Goal: Task Accomplishment & Management: Manage account settings

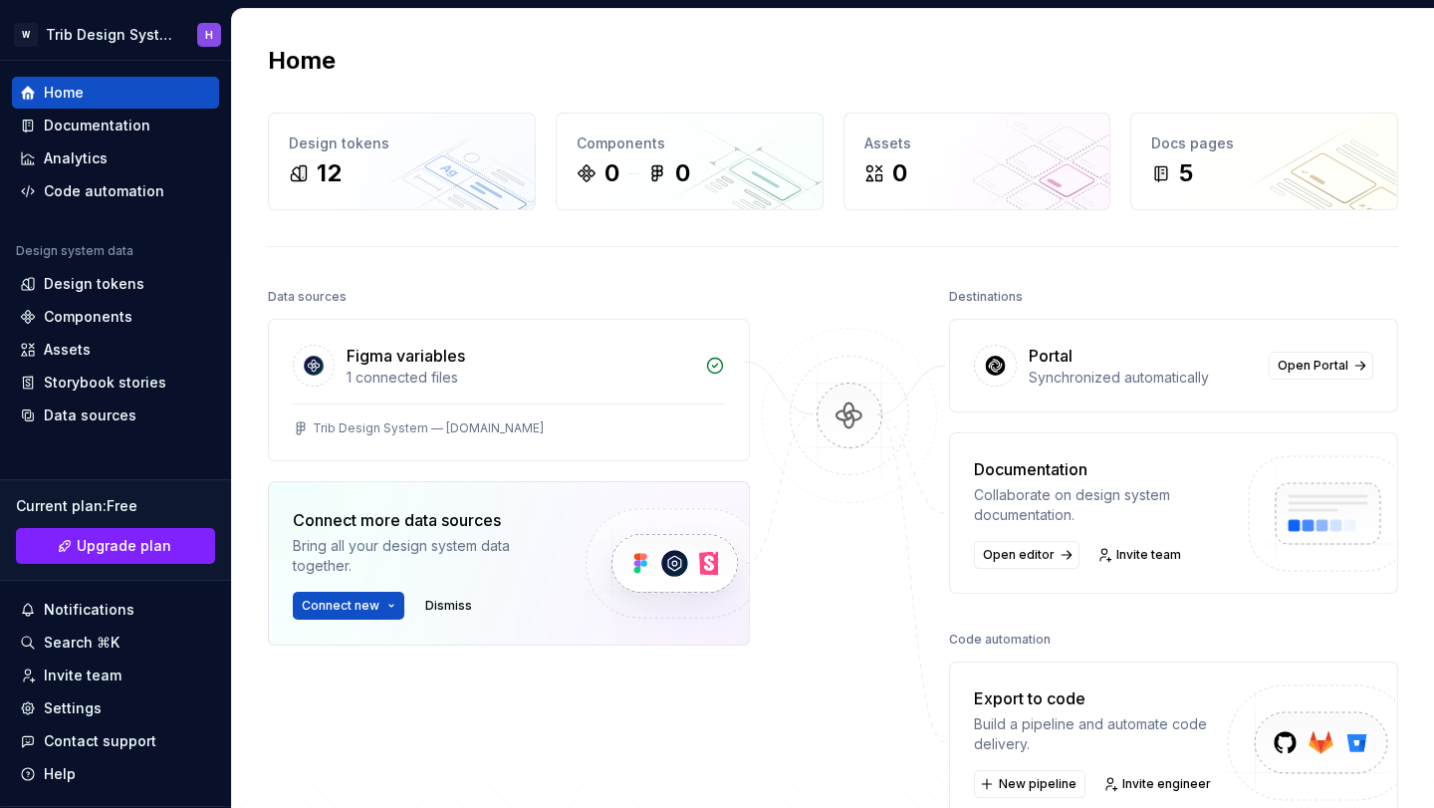
scroll to position [28, 0]
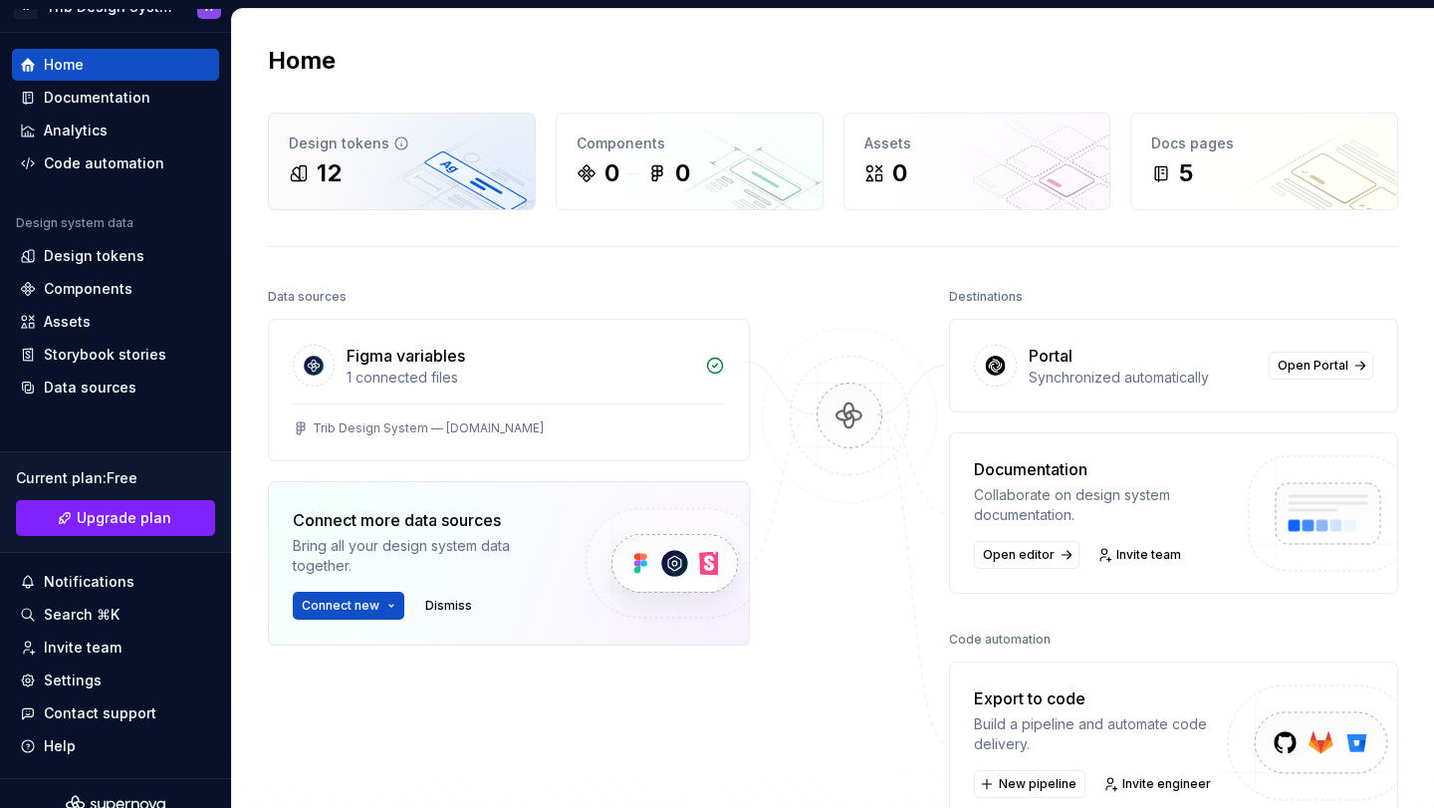
click at [439, 163] on div "12" at bounding box center [402, 173] width 226 height 32
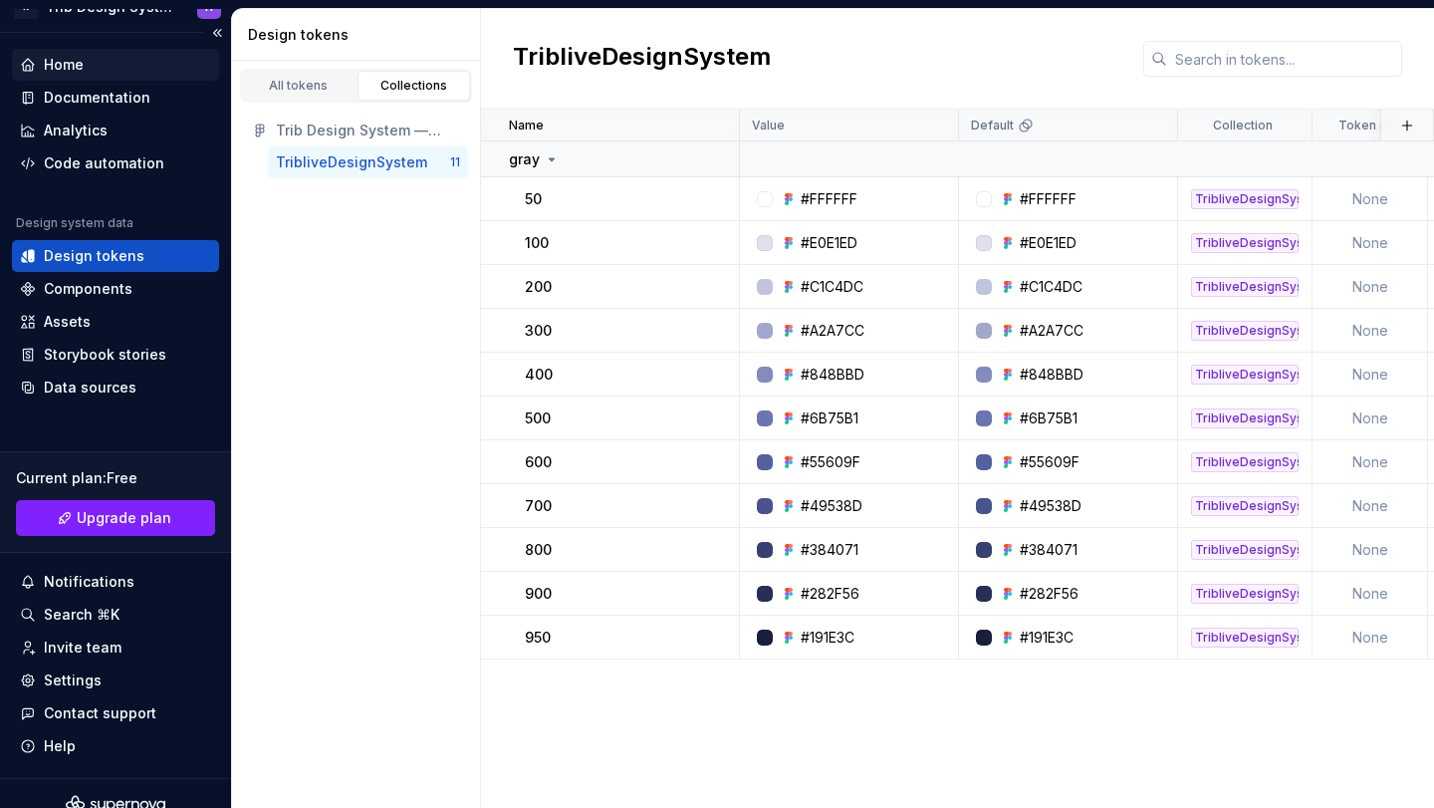
click at [95, 60] on div "Home" at bounding box center [115, 65] width 191 height 20
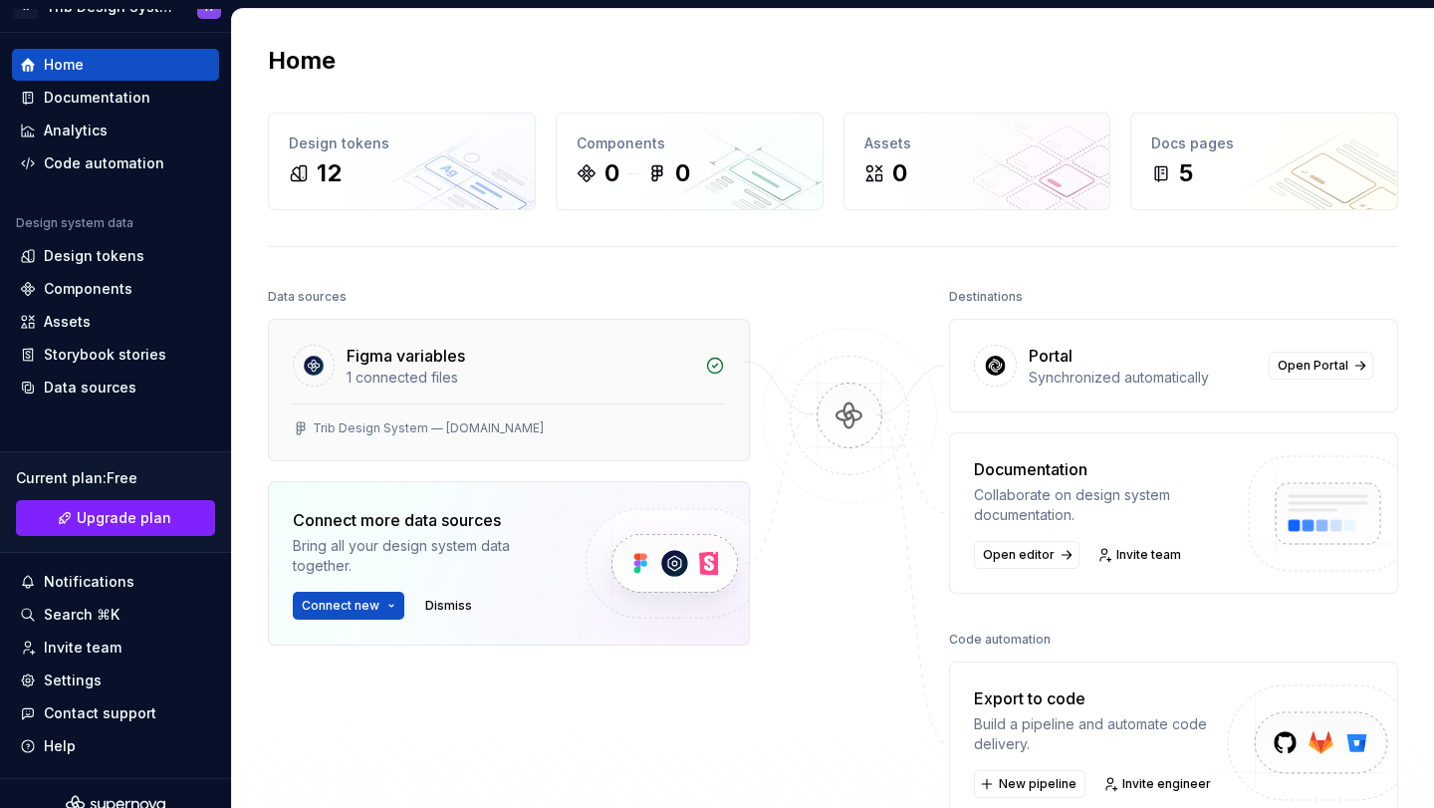
click at [640, 359] on div "Figma variables" at bounding box center [520, 356] width 347 height 24
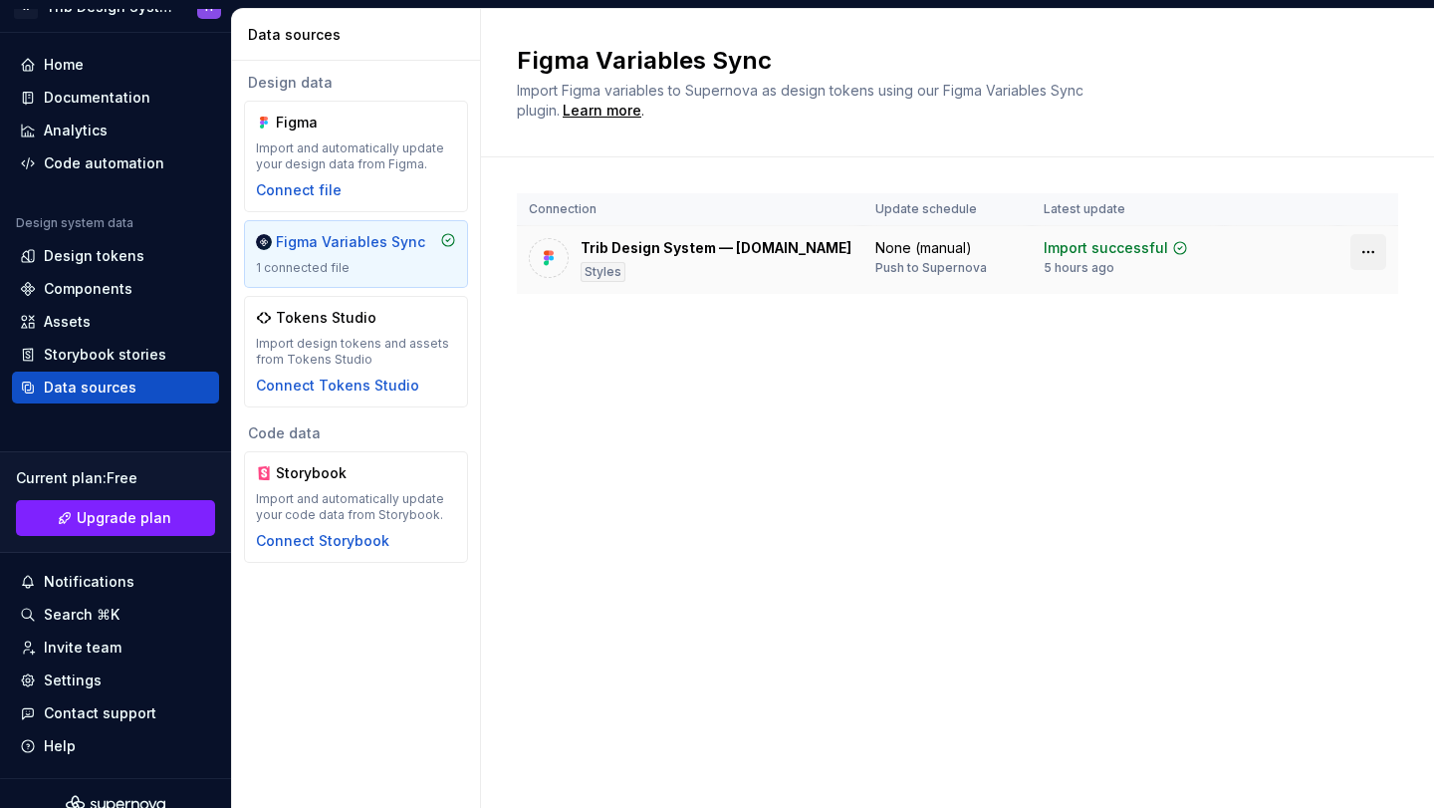
click at [1382, 244] on html "W Trib Design System H Home Documentation Analytics Code automation Design syst…" at bounding box center [717, 404] width 1434 height 808
click at [1185, 260] on html "W Trib Design System H Home Documentation Analytics Code automation Design syst…" at bounding box center [717, 404] width 1434 height 808
click at [756, 235] on td "Trib Design System — TribLIVE.com Styles" at bounding box center [690, 260] width 347 height 69
click at [753, 241] on div "Trib Design System — [DOMAIN_NAME]" at bounding box center [716, 248] width 271 height 20
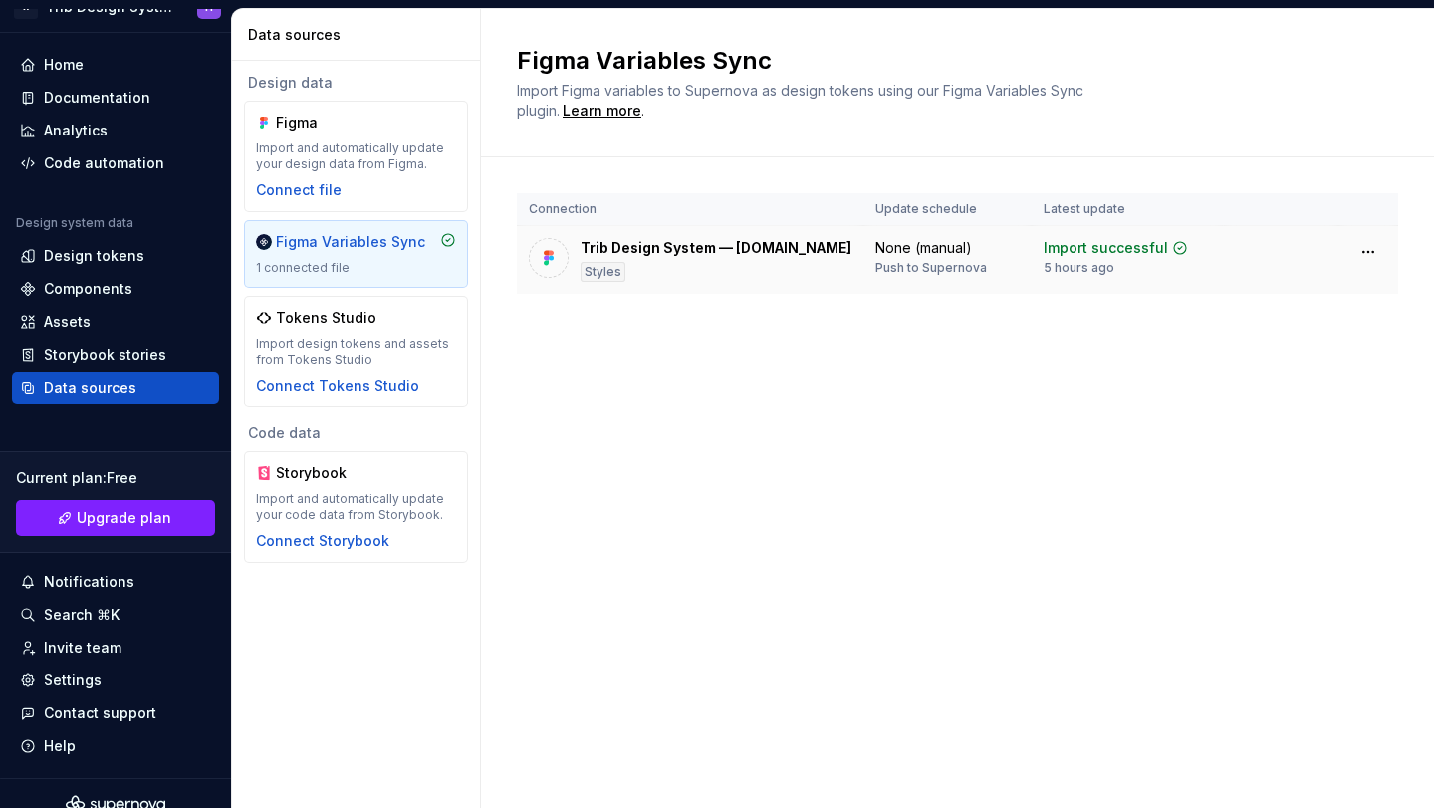
click at [668, 245] on div "Trib Design System — [DOMAIN_NAME]" at bounding box center [716, 248] width 271 height 20
click at [876, 248] on div "None (manual)" at bounding box center [924, 248] width 97 height 20
click at [552, 259] on img at bounding box center [549, 258] width 20 height 20
click at [619, 275] on div "Styles" at bounding box center [603, 272] width 45 height 20
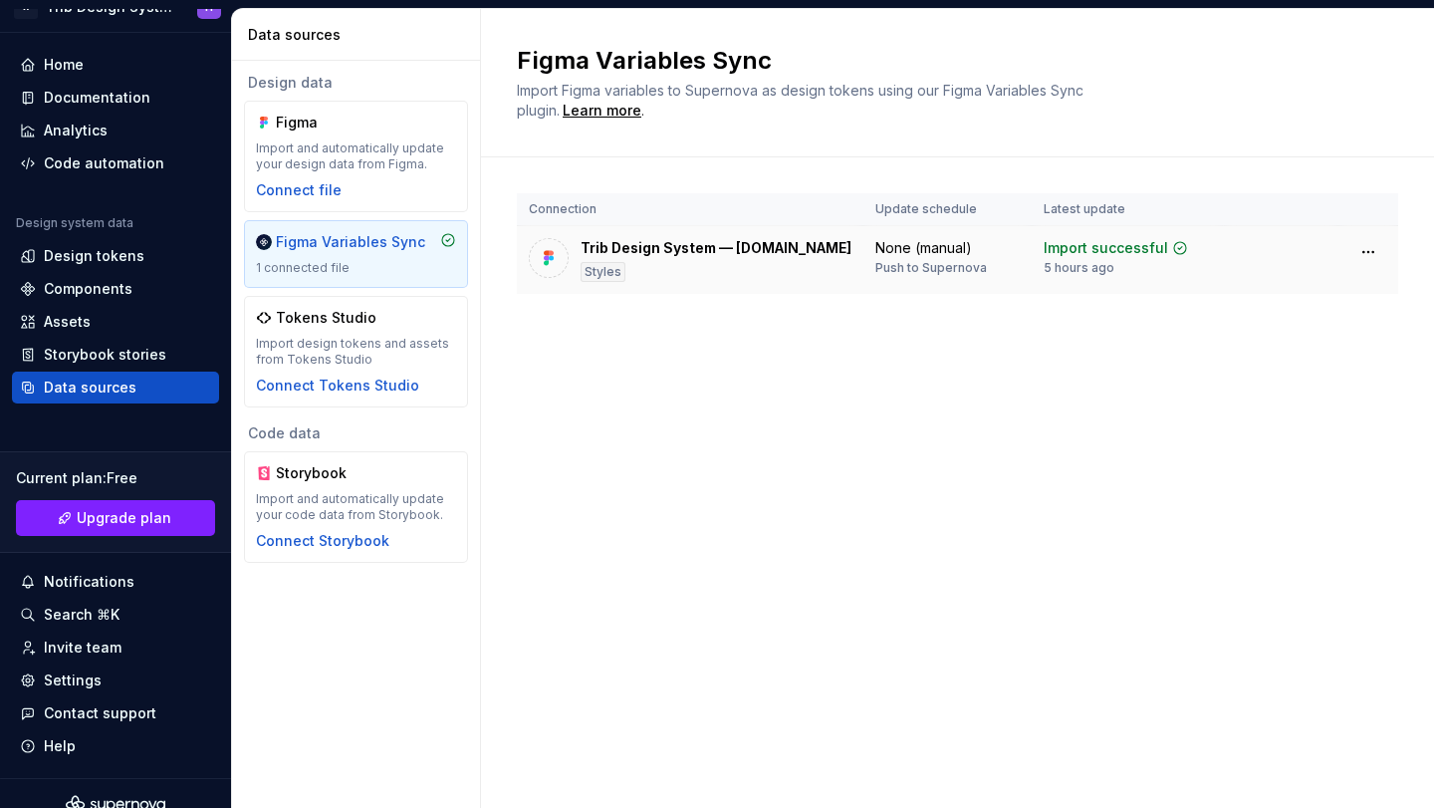
click at [1085, 236] on td "Import successful 5 hours ago" at bounding box center [1128, 260] width 192 height 69
click at [1085, 244] on div "Import successful" at bounding box center [1106, 248] width 125 height 20
click at [844, 307] on div "Connection Update schedule Latest update Trib Design System — TribLIVE.com Styl…" at bounding box center [957, 263] width 881 height 212
click at [343, 186] on div "Figma Import and automatically update your design data from Figma. Connect file" at bounding box center [356, 157] width 200 height 88
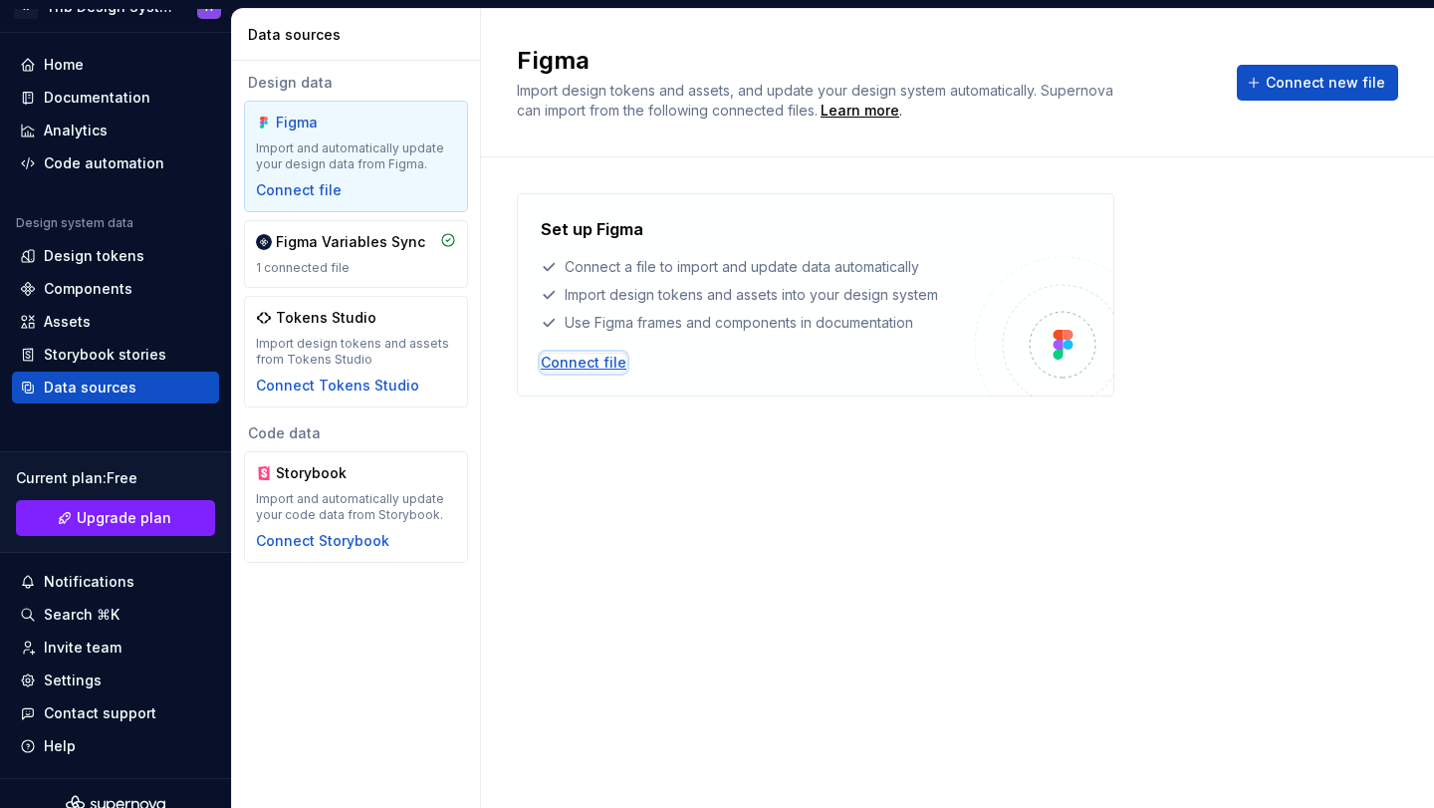
click at [583, 362] on div "Connect file" at bounding box center [584, 363] width 86 height 20
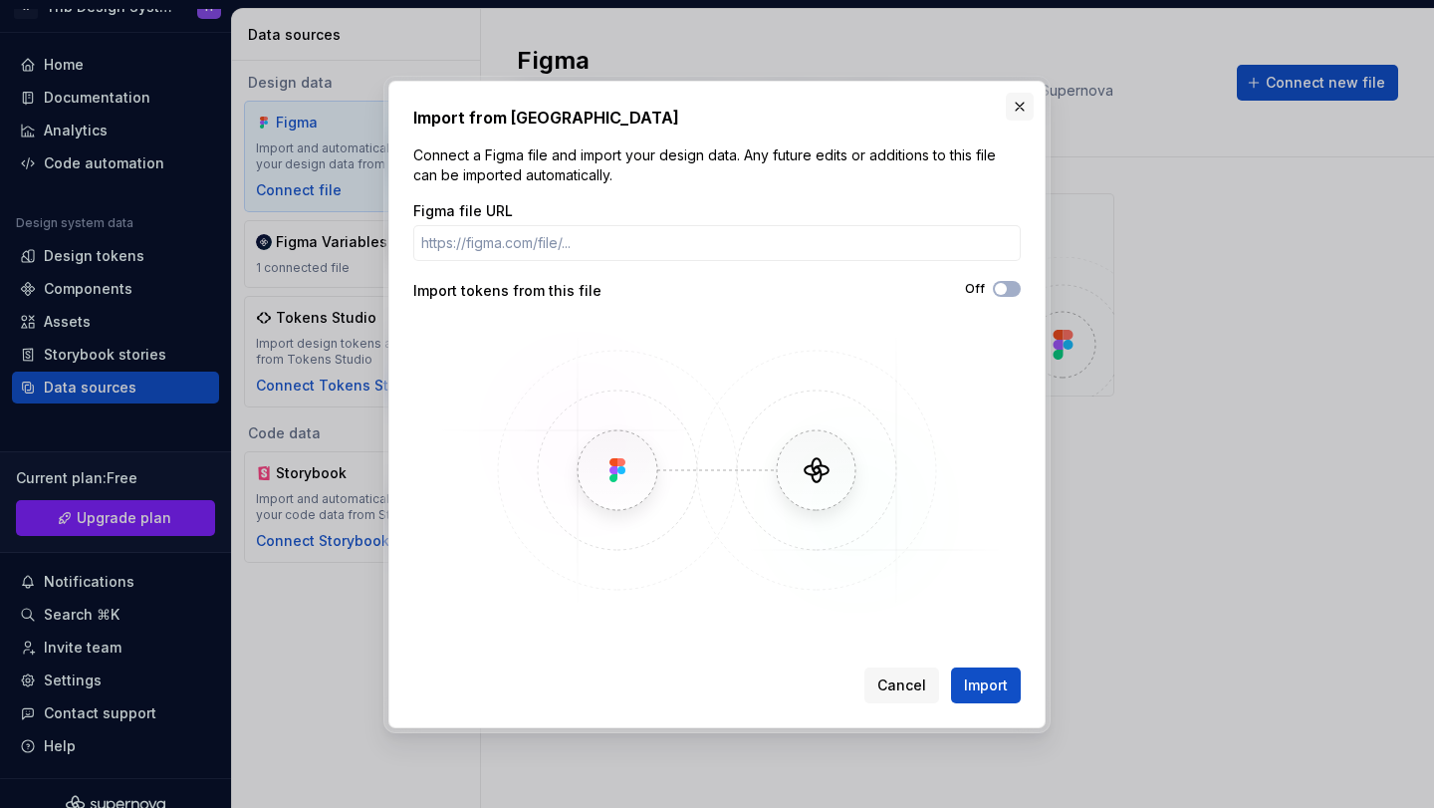
click at [1013, 109] on button "button" at bounding box center [1020, 107] width 28 height 28
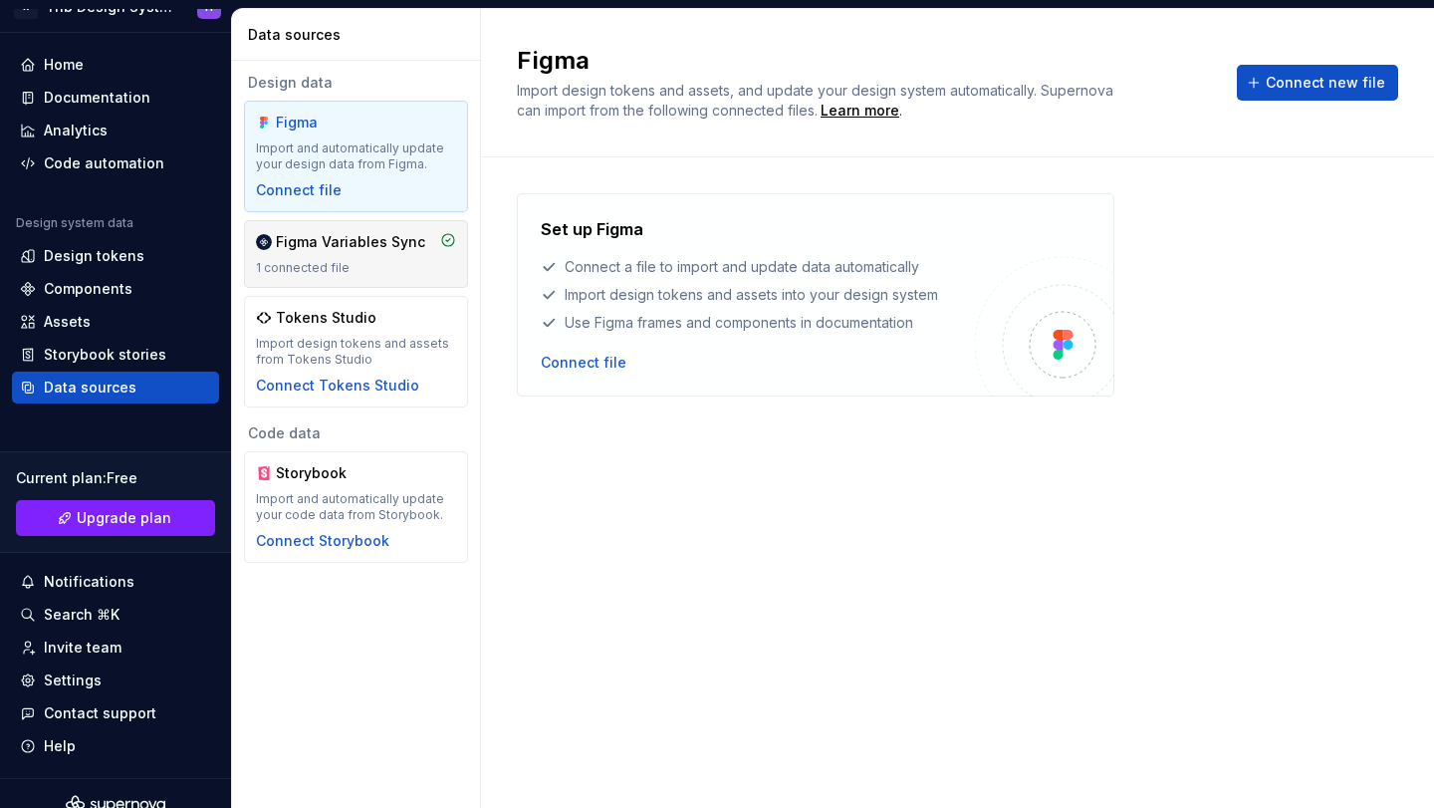
click at [317, 261] on div "1 connected file" at bounding box center [356, 268] width 200 height 16
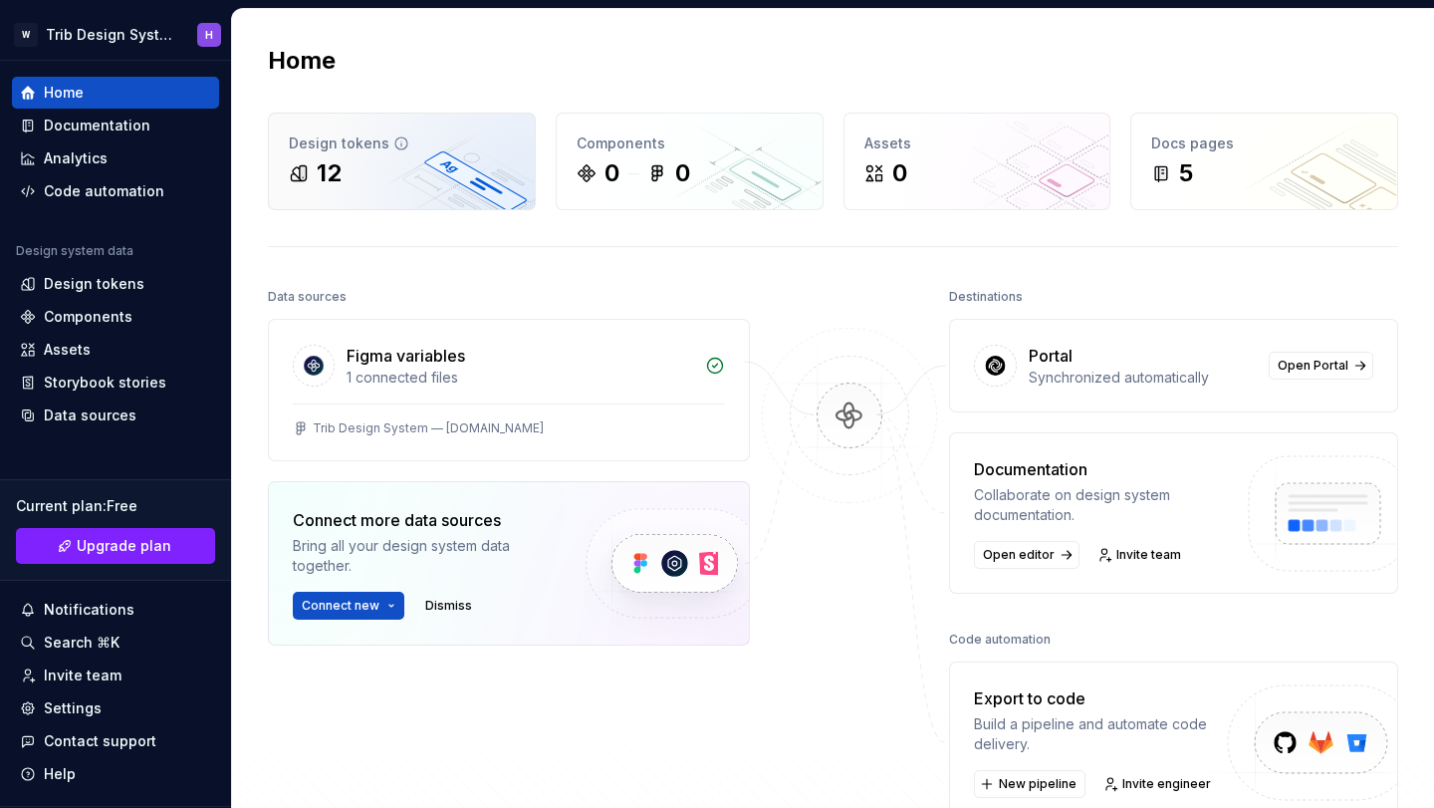
click at [396, 182] on div "12" at bounding box center [402, 173] width 226 height 32
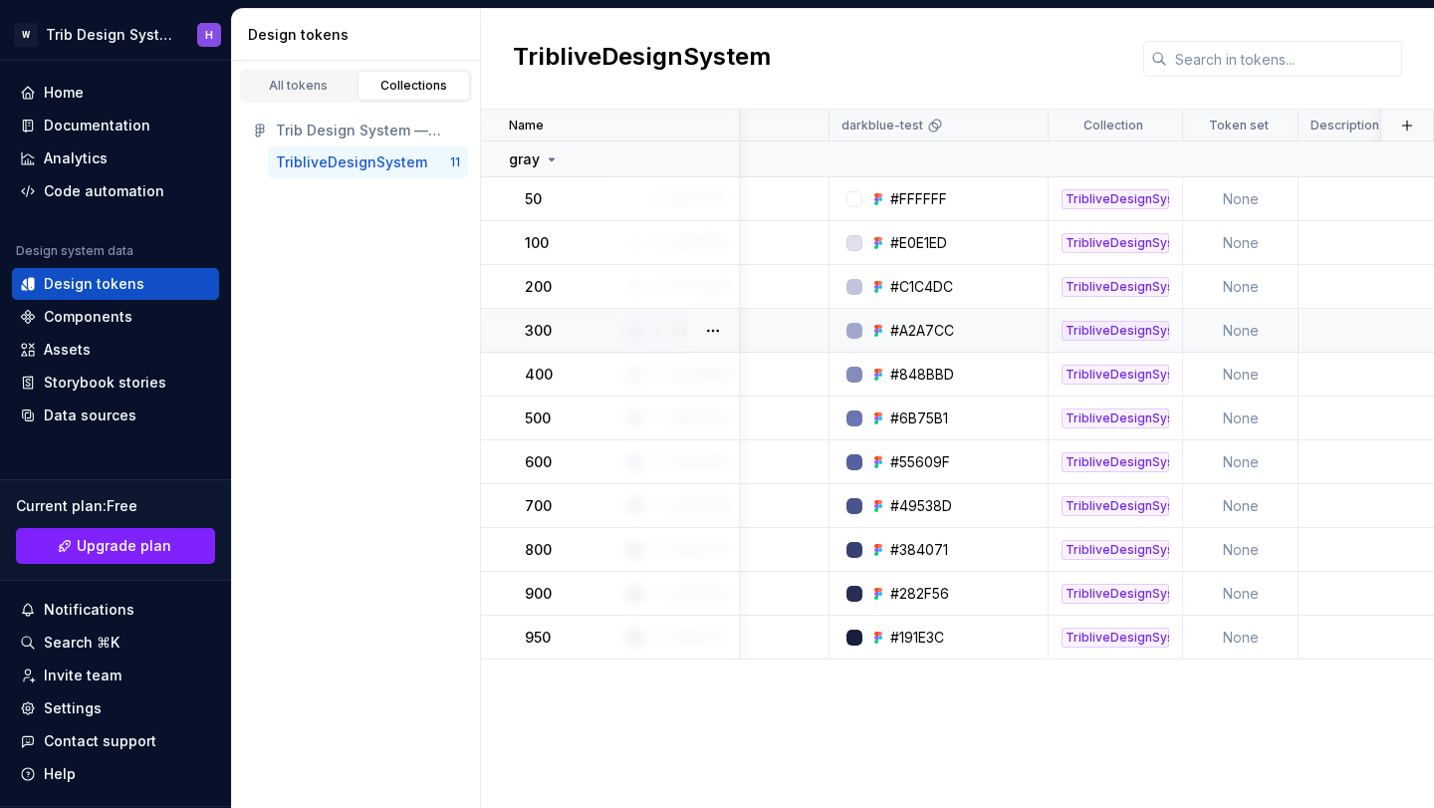
scroll to position [0, 141]
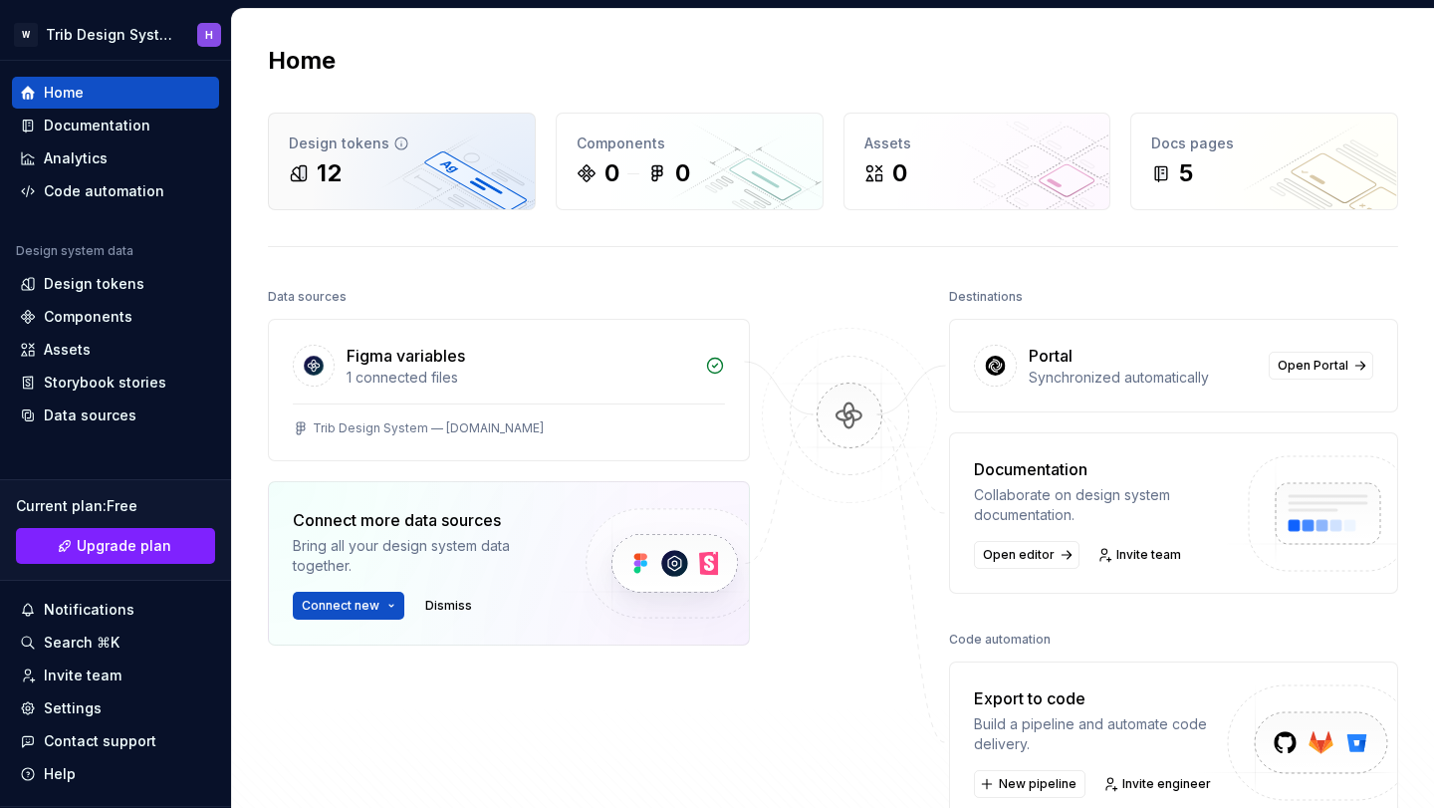
click at [426, 203] on div "Design tokens 12" at bounding box center [402, 162] width 266 height 96
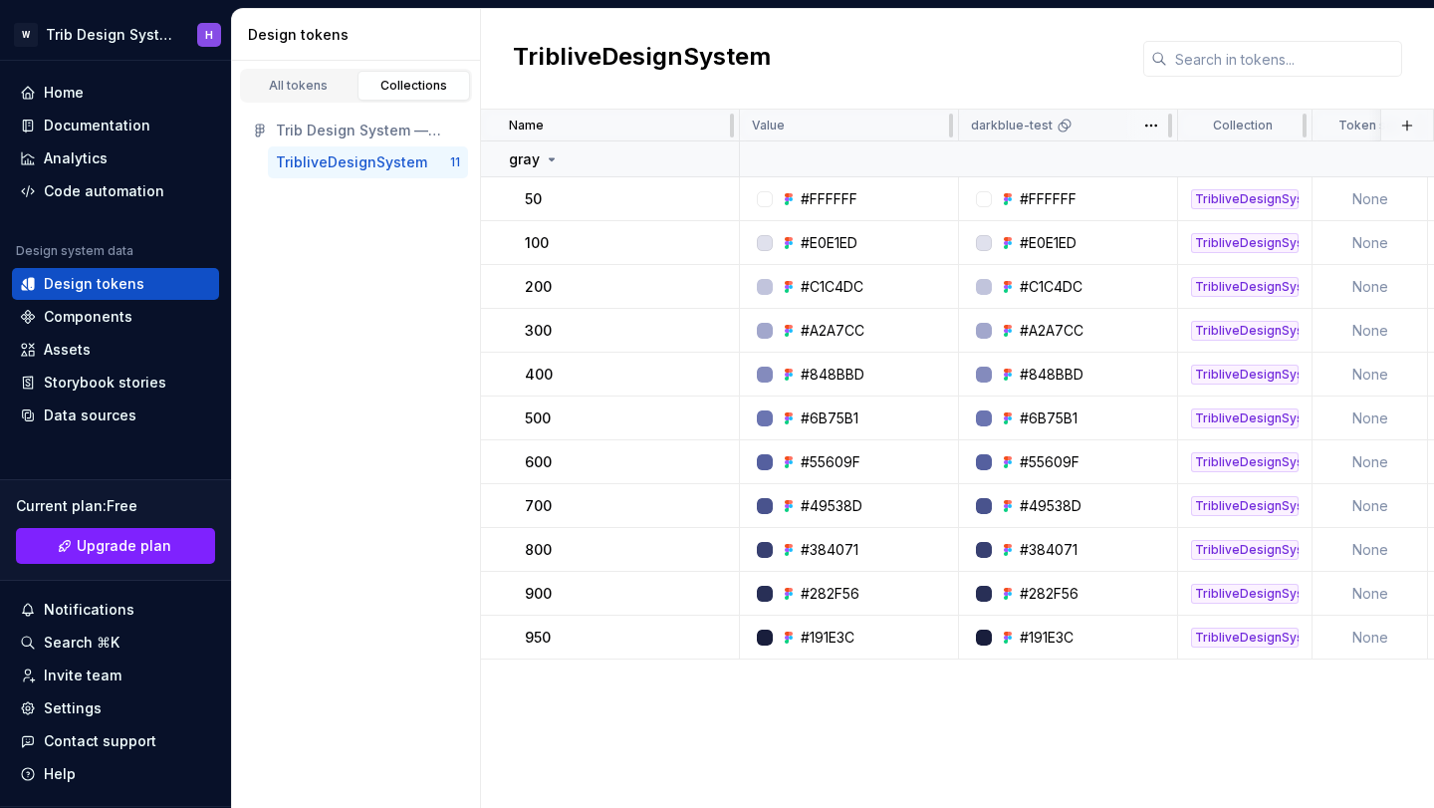
click at [1096, 121] on div "darkblue-test" at bounding box center [1068, 126] width 194 height 16
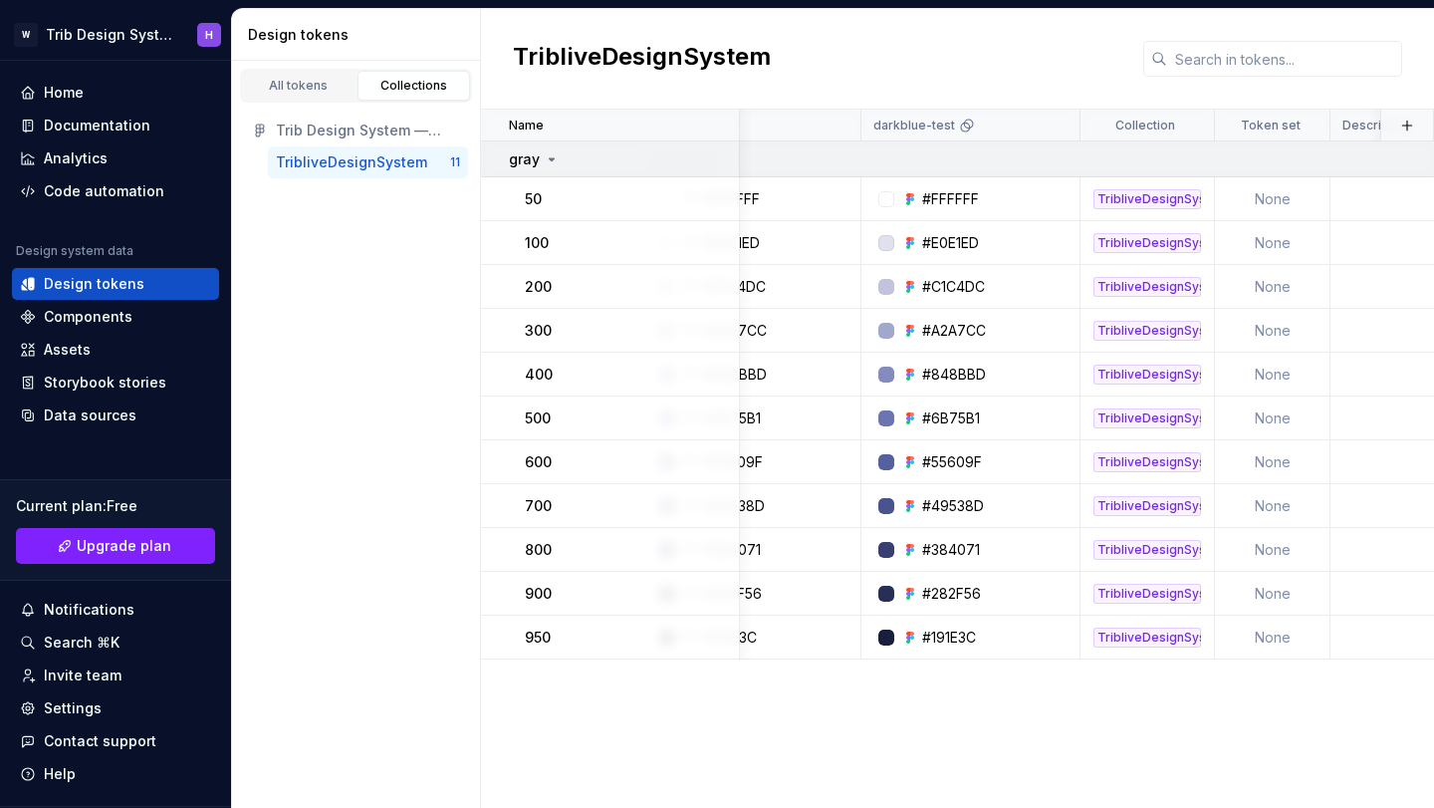
scroll to position [0, 142]
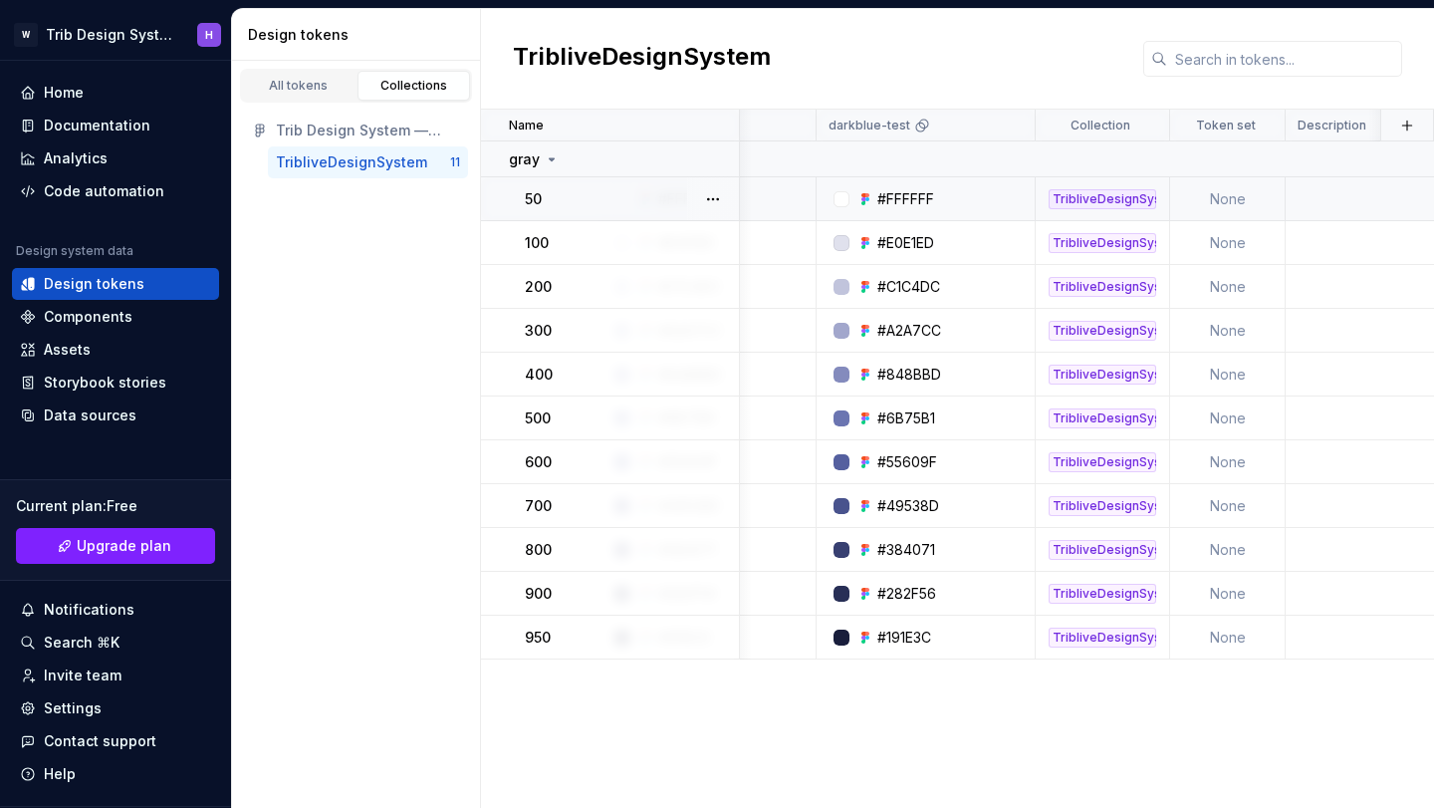
click at [1094, 203] on div "TribliveDesignSystem" at bounding box center [1103, 199] width 108 height 20
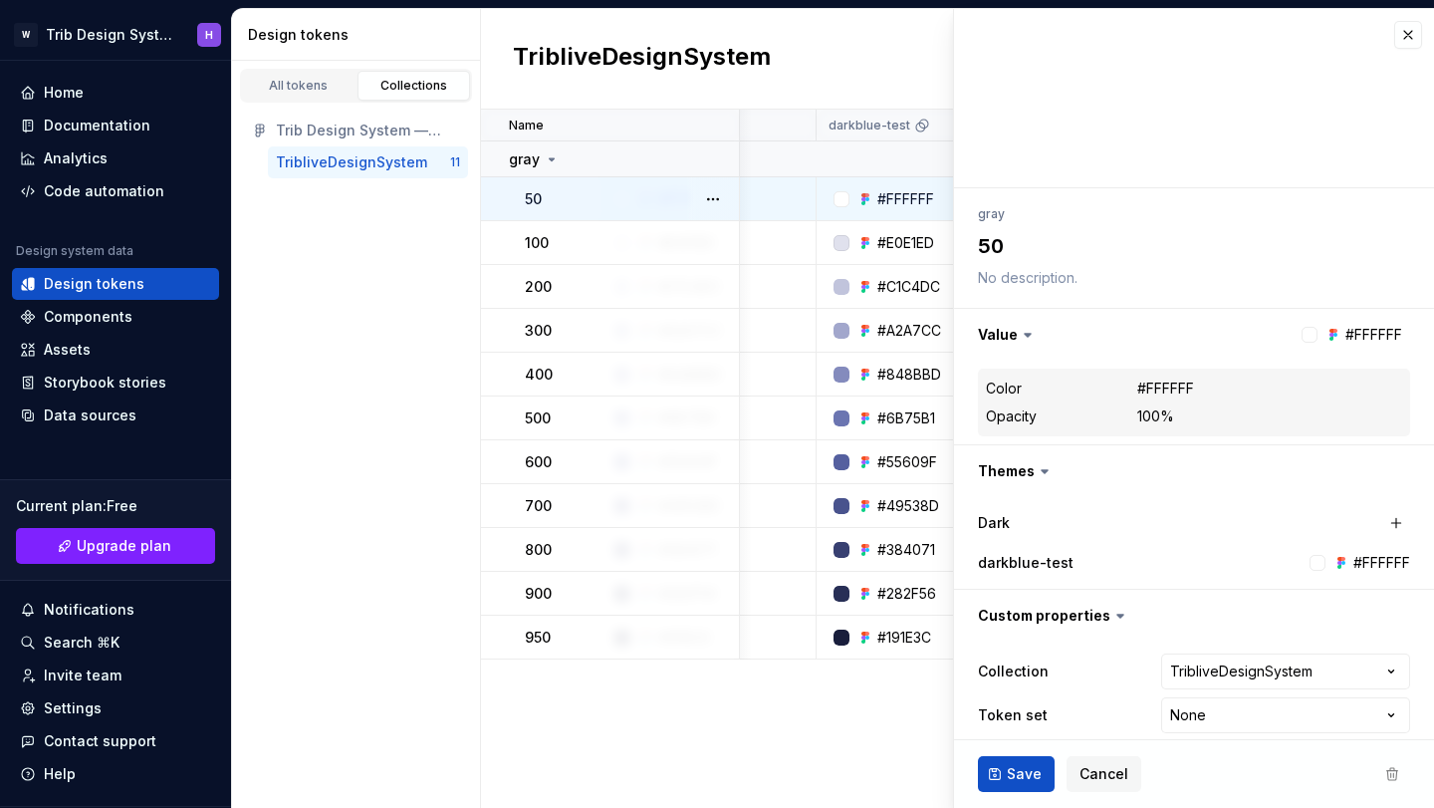
click at [1094, 203] on div "gray" at bounding box center [1194, 214] width 432 height 28
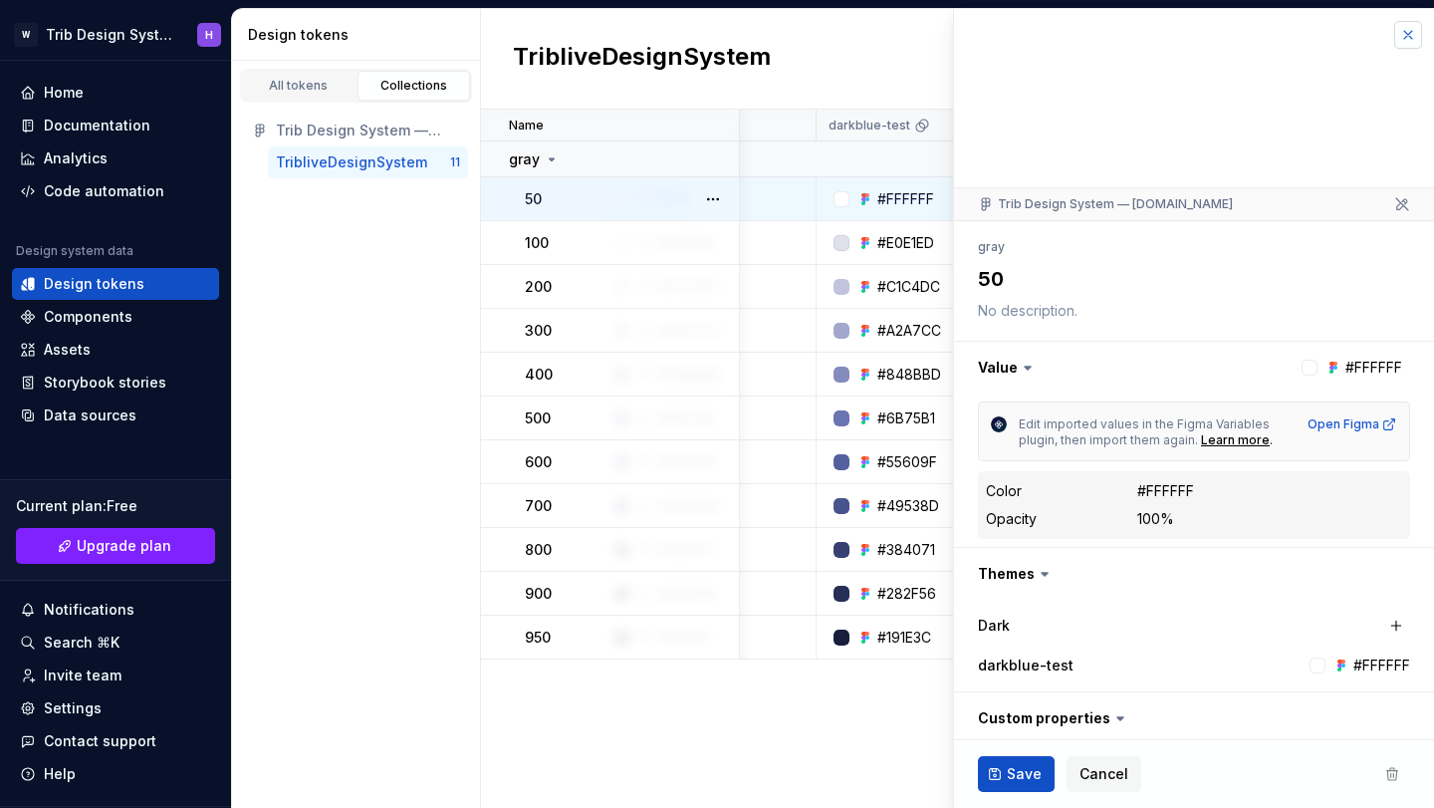
click at [1407, 47] on button "button" at bounding box center [1408, 35] width 28 height 28
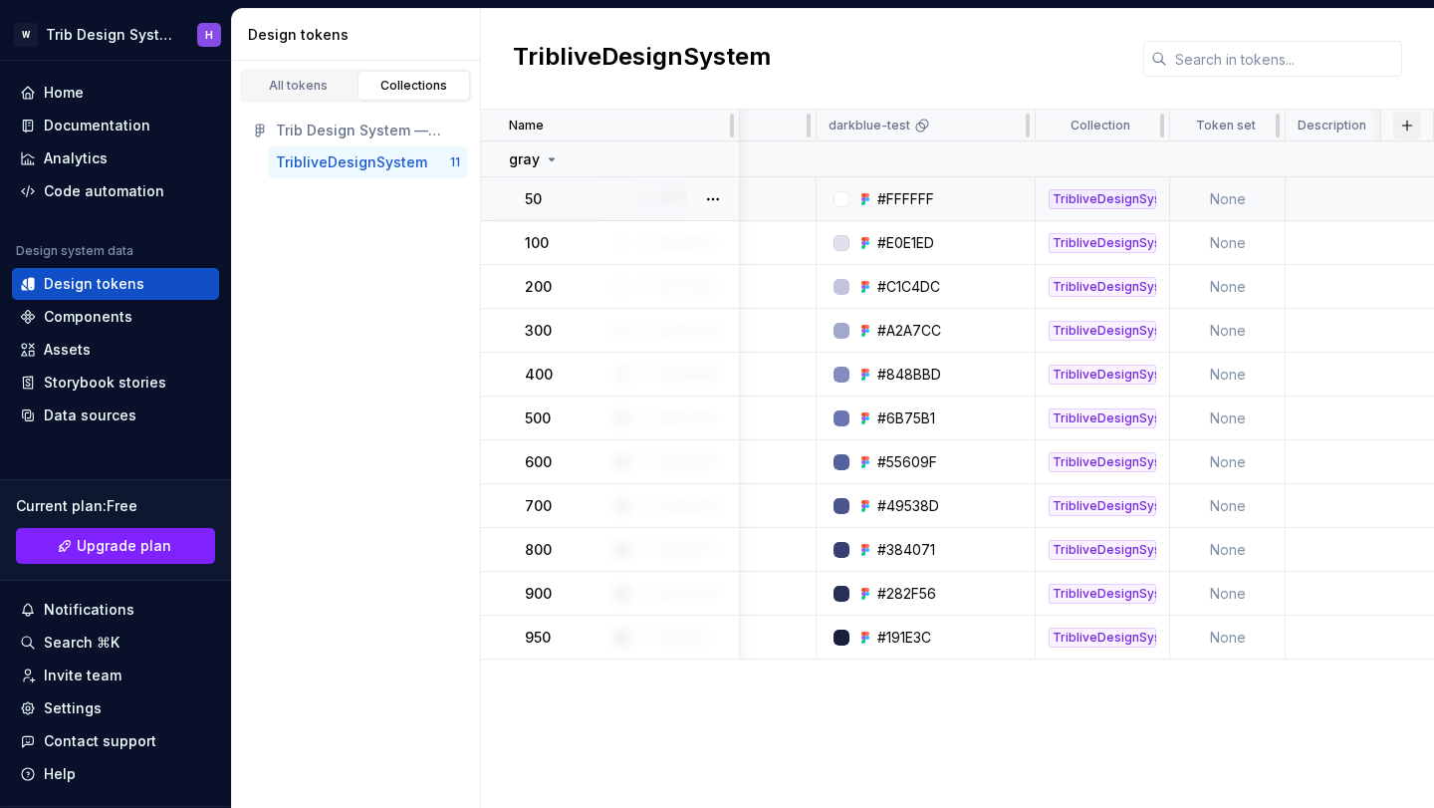
click at [1407, 128] on button "button" at bounding box center [1407, 126] width 28 height 28
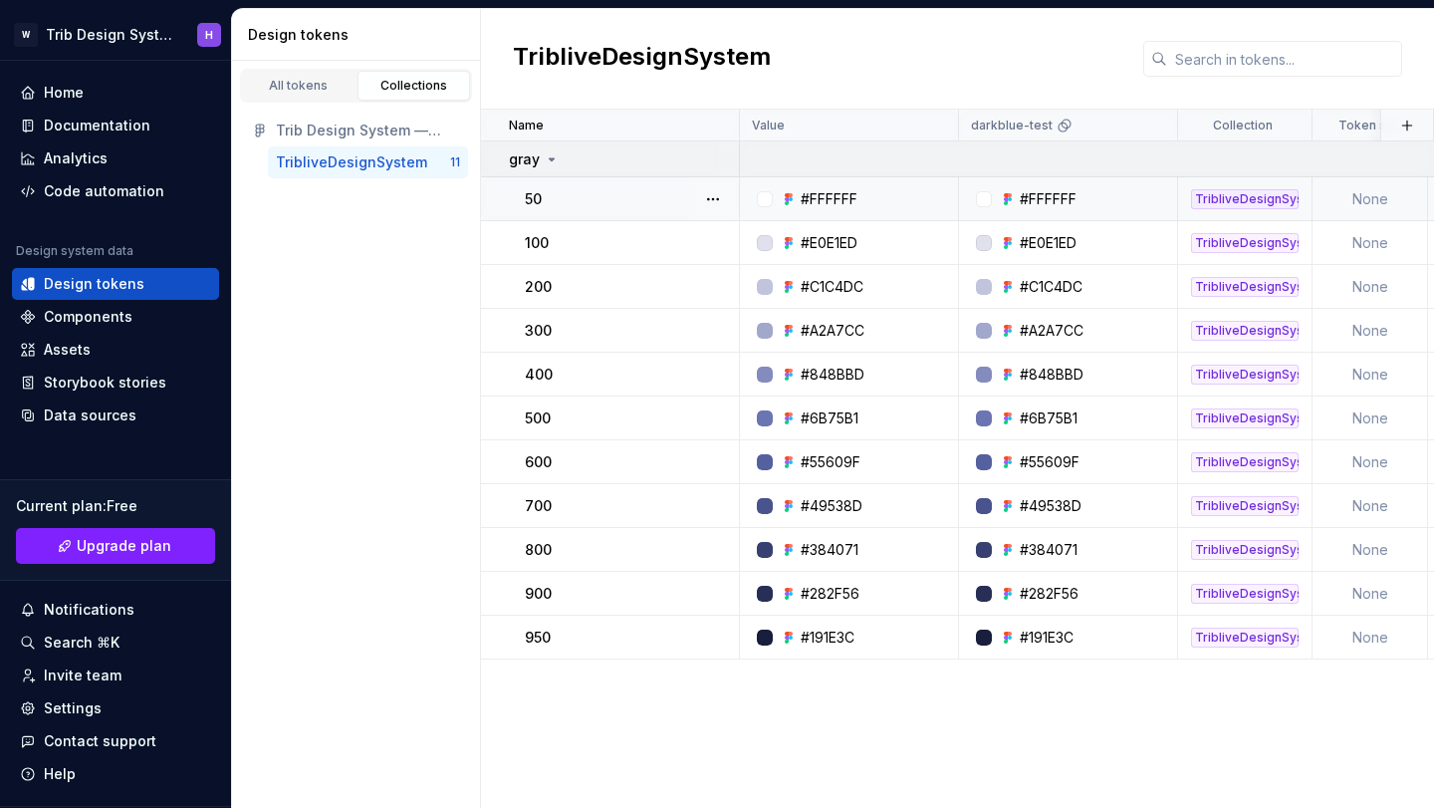
click at [532, 161] on p "gray" at bounding box center [524, 159] width 31 height 20
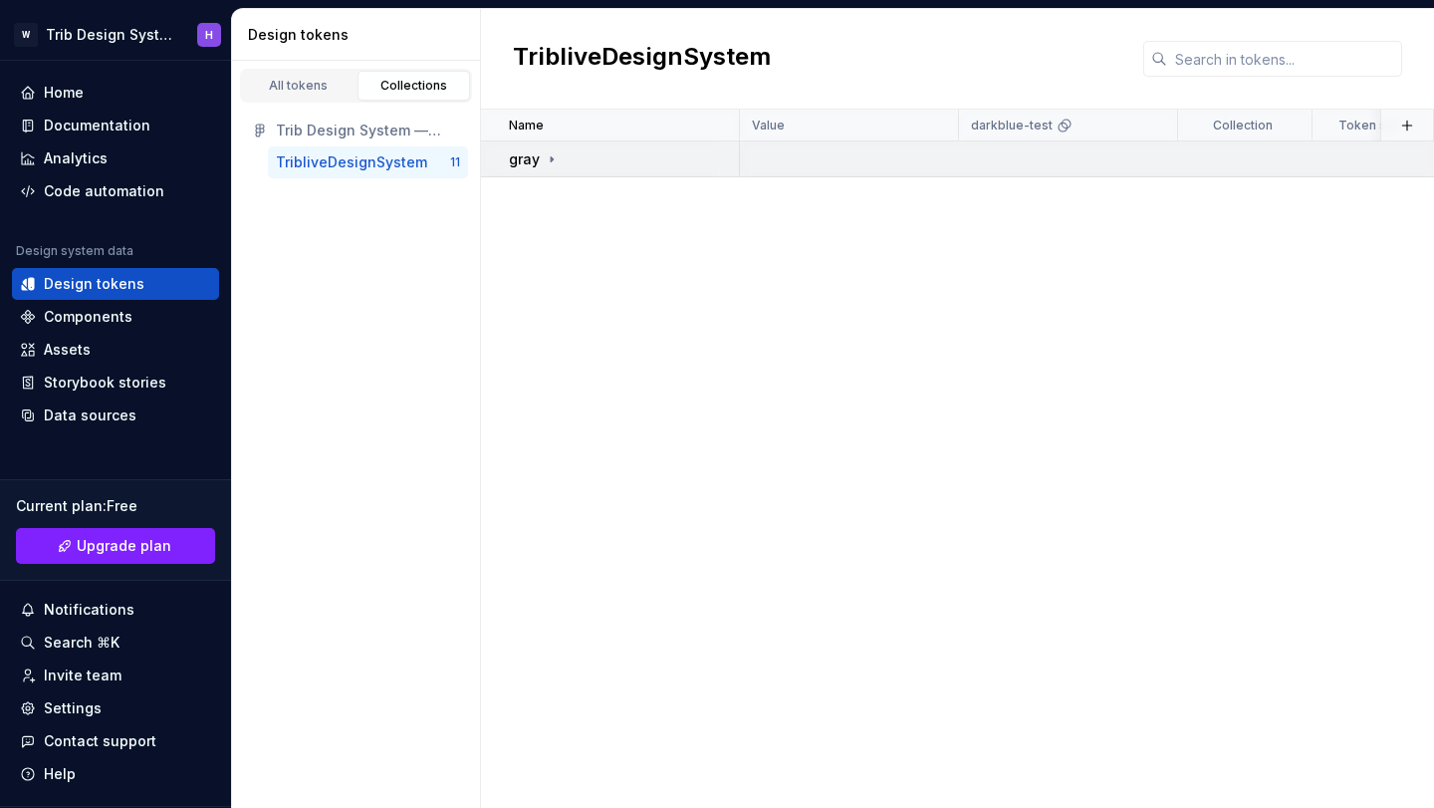
click at [532, 161] on p "gray" at bounding box center [524, 159] width 31 height 20
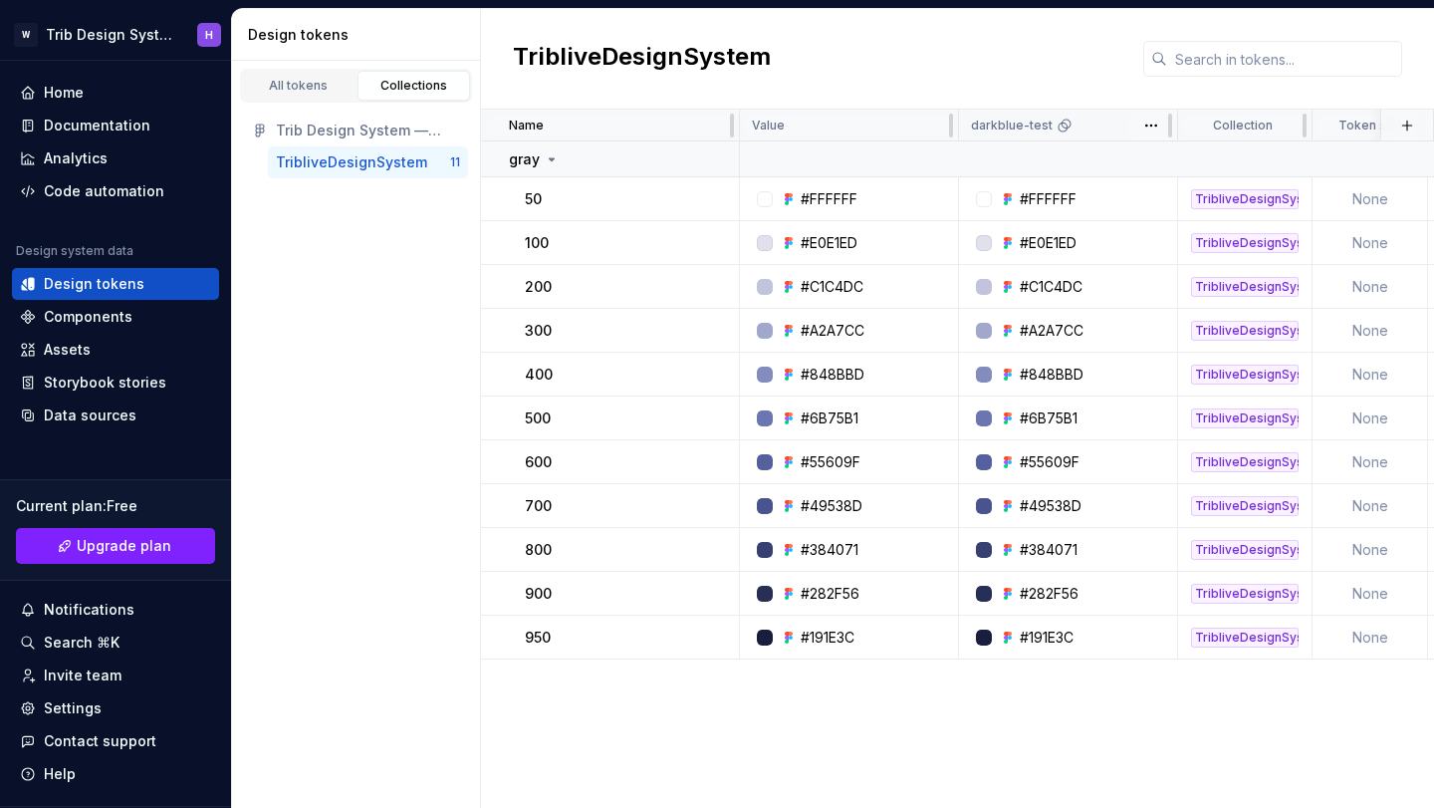
click at [1029, 126] on p "darkblue-test" at bounding box center [1012, 126] width 82 height 16
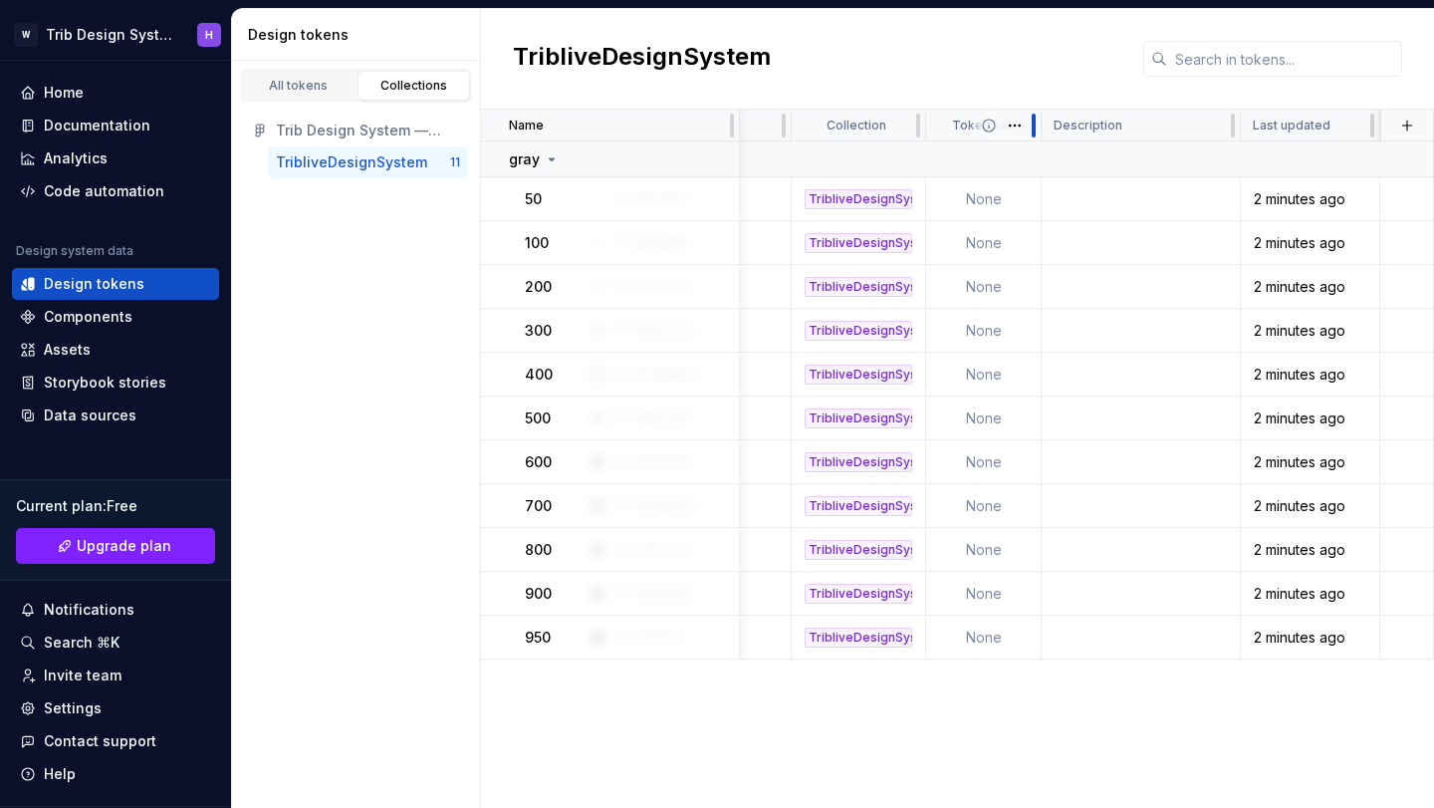
scroll to position [0, 385]
click at [963, 127] on p "Token set" at bounding box center [983, 126] width 60 height 16
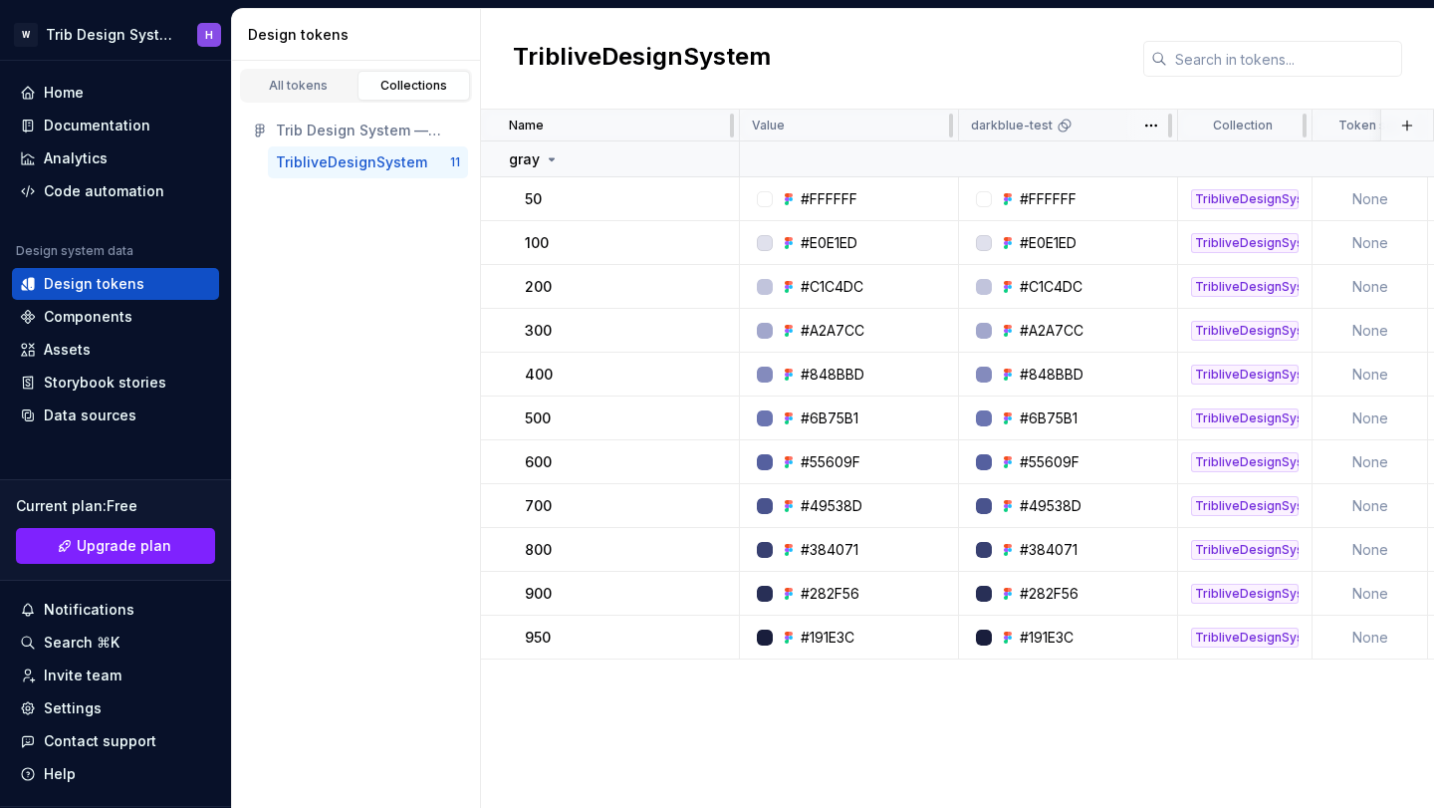
click at [1063, 124] on icon at bounding box center [1065, 126] width 16 height 16
click at [1057, 126] on icon at bounding box center [1065, 126] width 16 height 16
click at [1147, 130] on html "W Trib Design System H Home Documentation Analytics Code automation Design syst…" at bounding box center [717, 404] width 1434 height 808
click at [926, 128] on div "Value" at bounding box center [849, 126] width 194 height 16
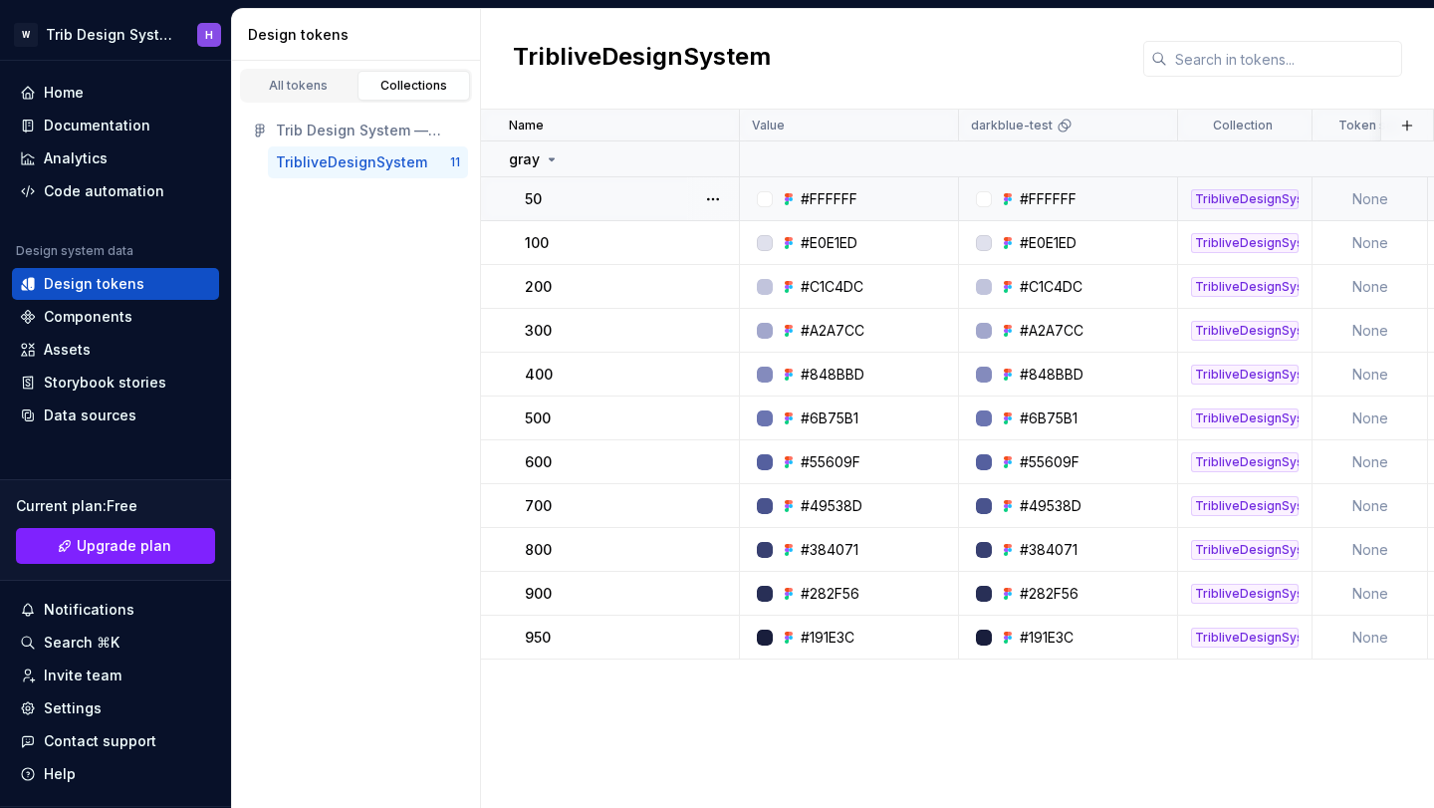
click at [766, 206] on div at bounding box center [765, 199] width 16 height 16
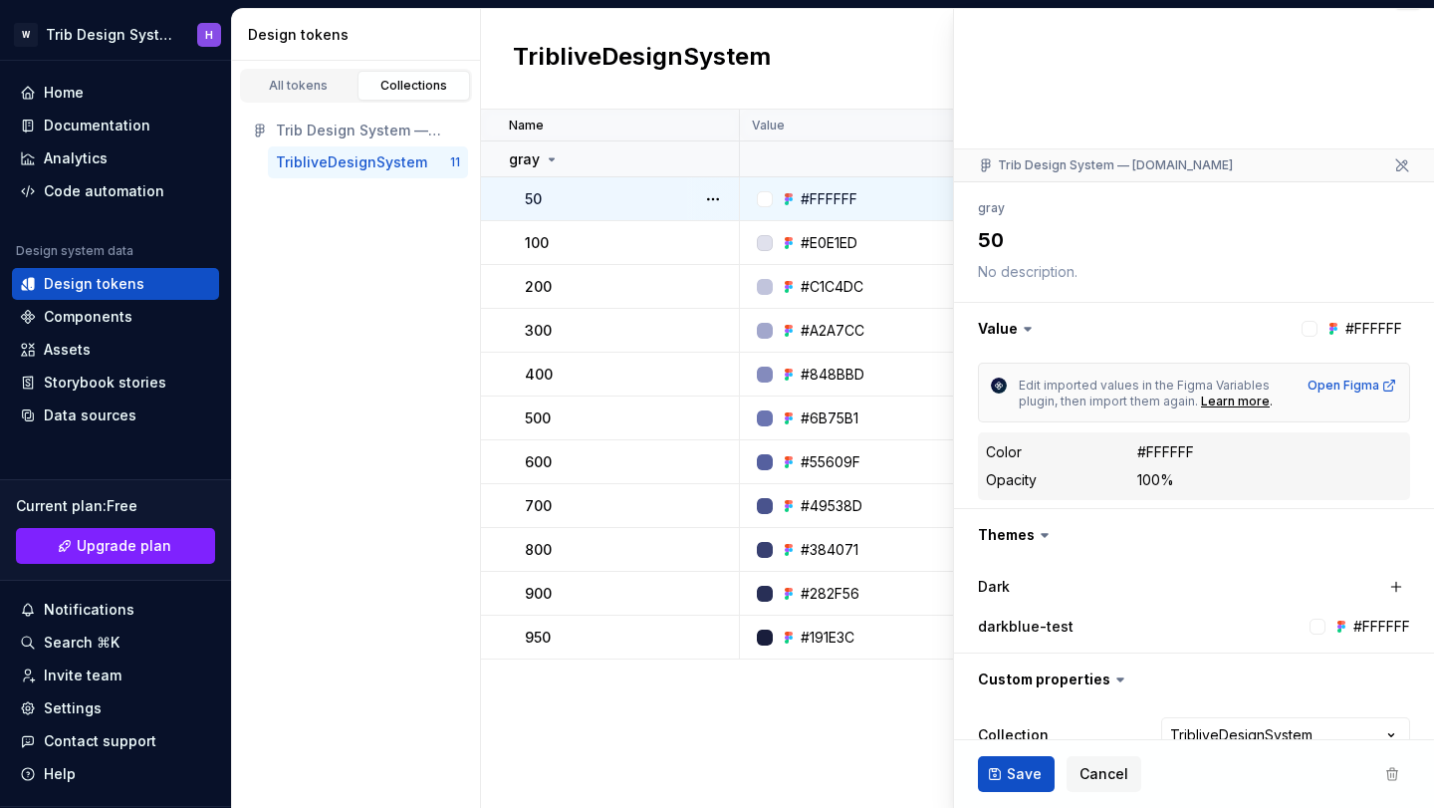
scroll to position [122, 0]
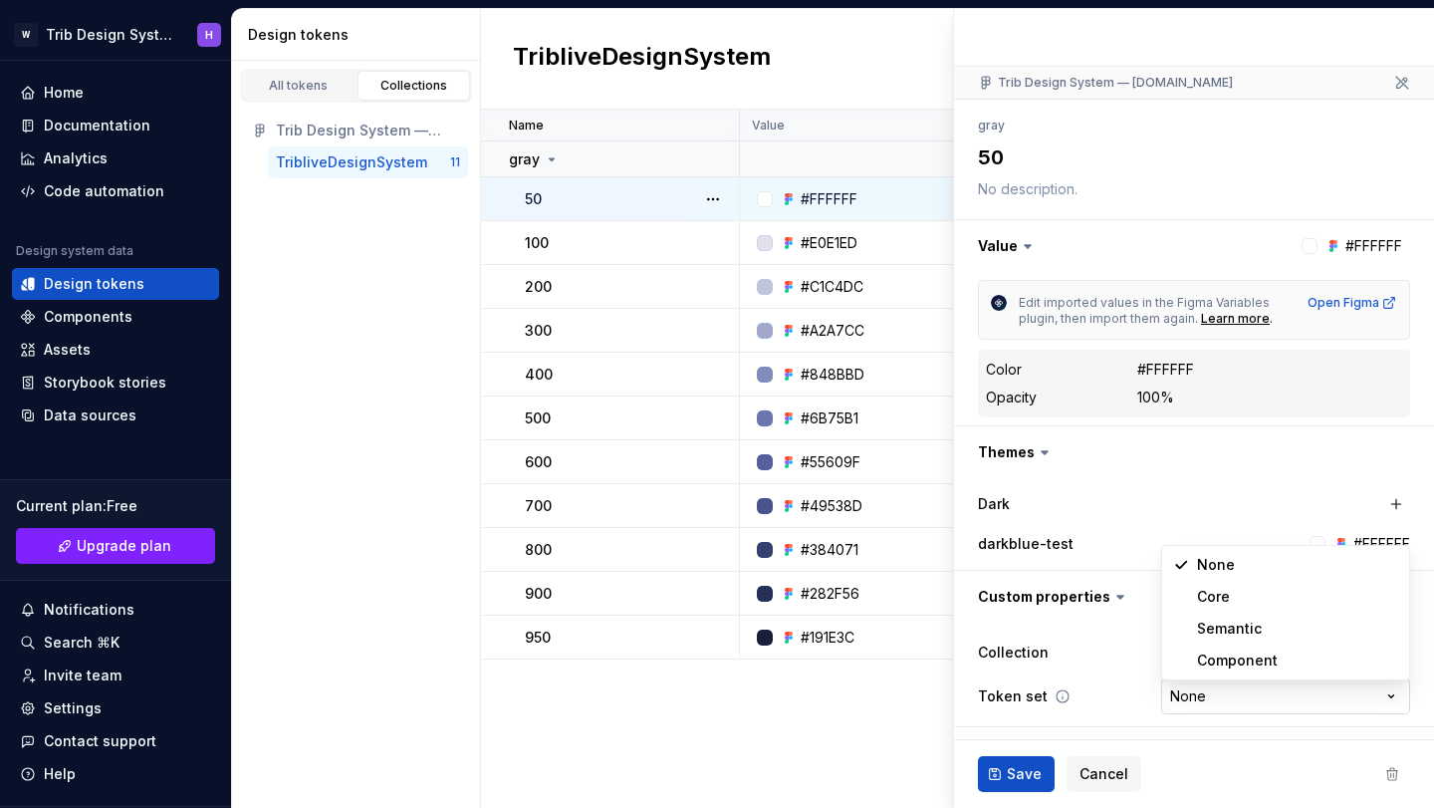
click at [1212, 706] on html "W Trib Design System H Home Documentation Analytics Code automation Design syst…" at bounding box center [717, 404] width 1434 height 808
click at [1243, 651] on html "W Trib Design System H Home Documentation Analytics Code automation Design syst…" at bounding box center [717, 404] width 1434 height 808
click at [1397, 504] on button "button" at bounding box center [1397, 504] width 28 height 28
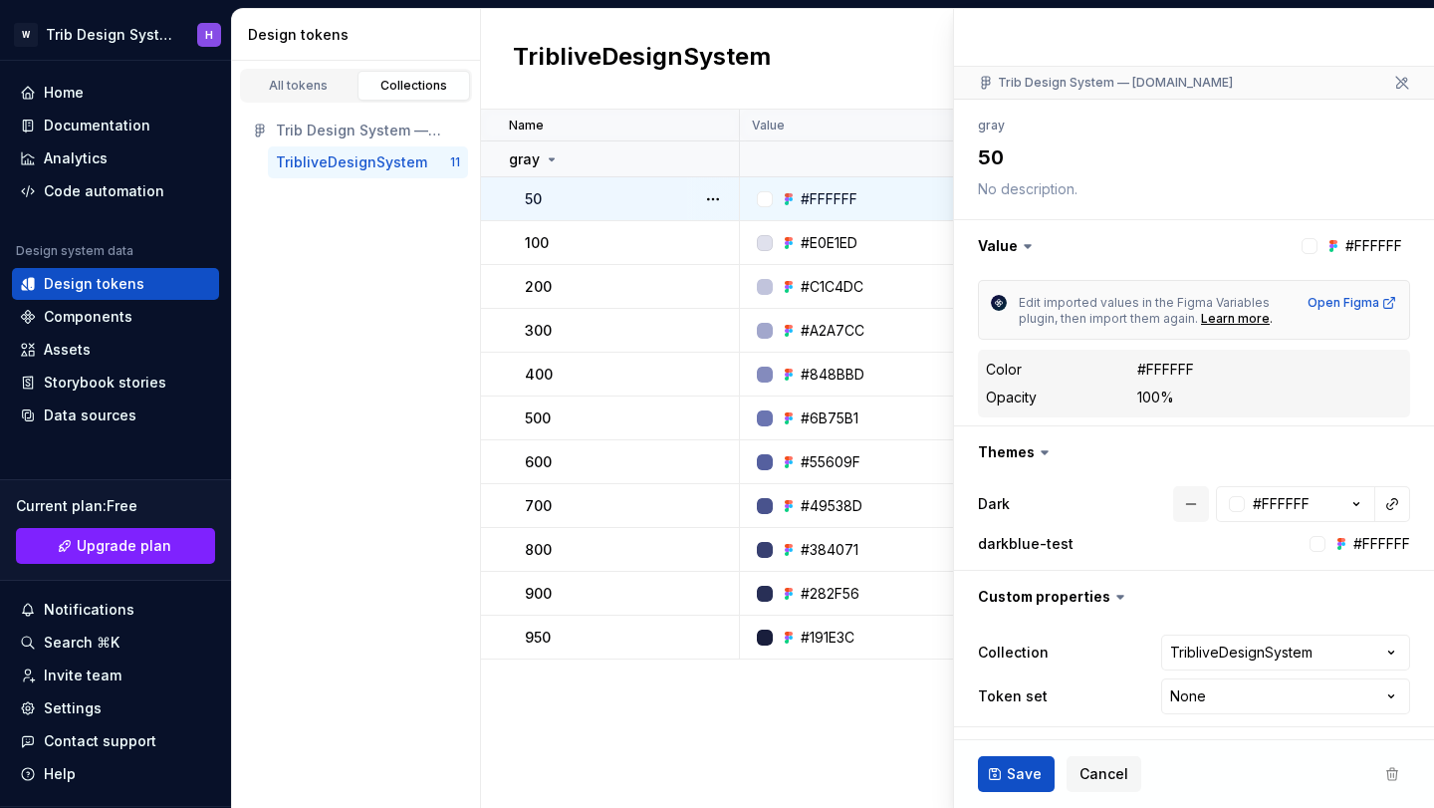
click at [1198, 496] on button "button" at bounding box center [1191, 504] width 36 height 36
type textarea "*"
click at [1040, 449] on icon at bounding box center [1045, 452] width 20 height 20
click at [1042, 451] on icon at bounding box center [1045, 452] width 6 height 3
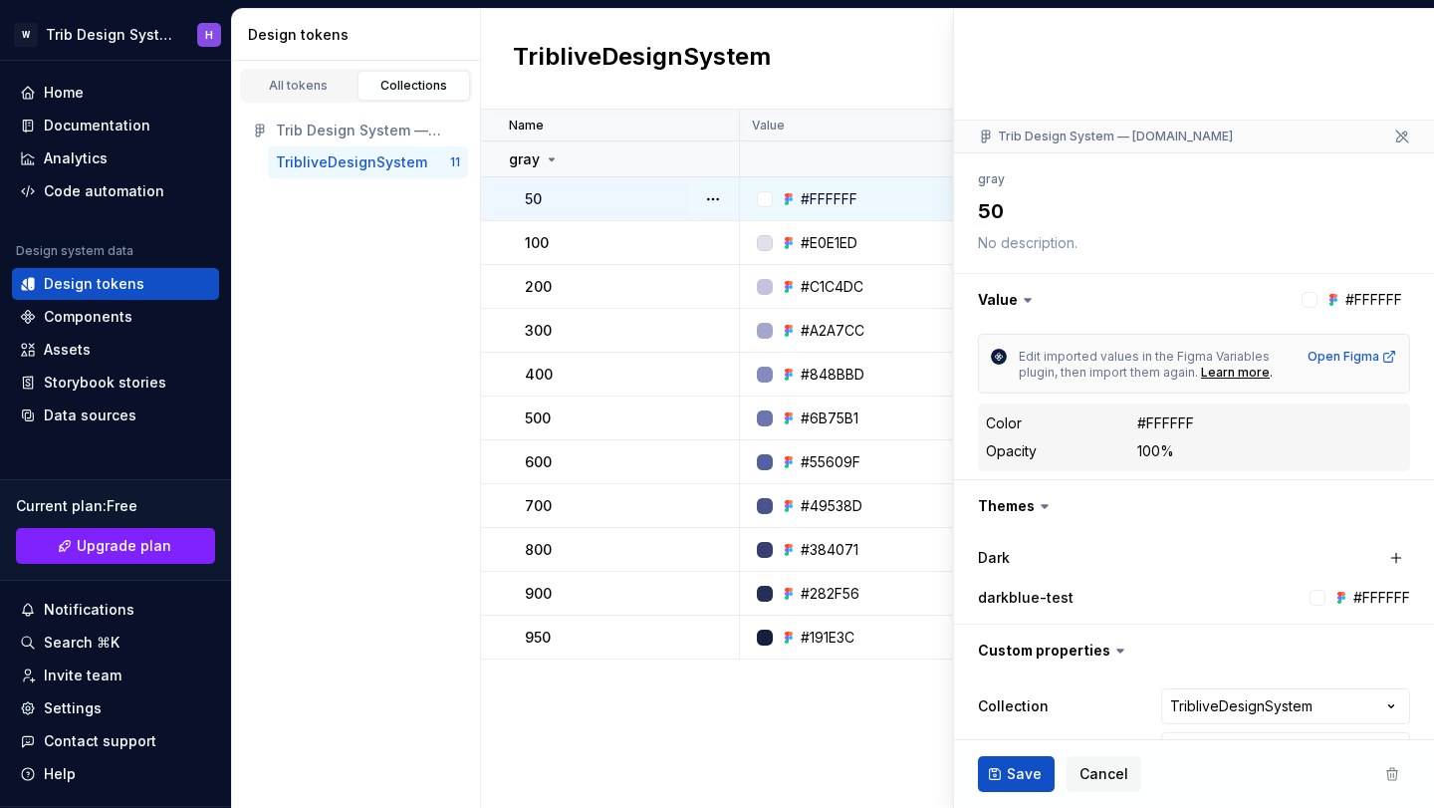
scroll to position [0, 0]
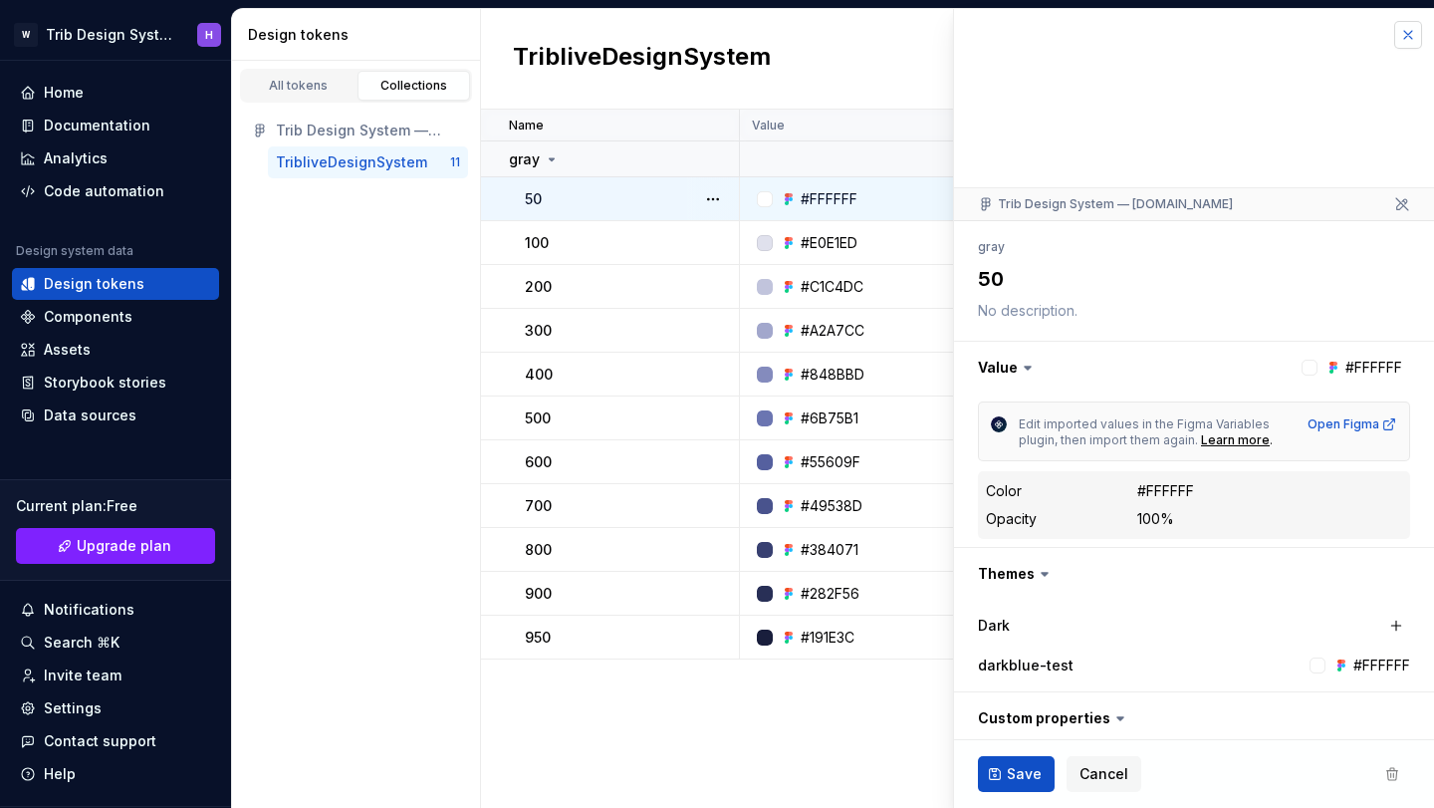
click at [1401, 36] on button "button" at bounding box center [1408, 35] width 28 height 28
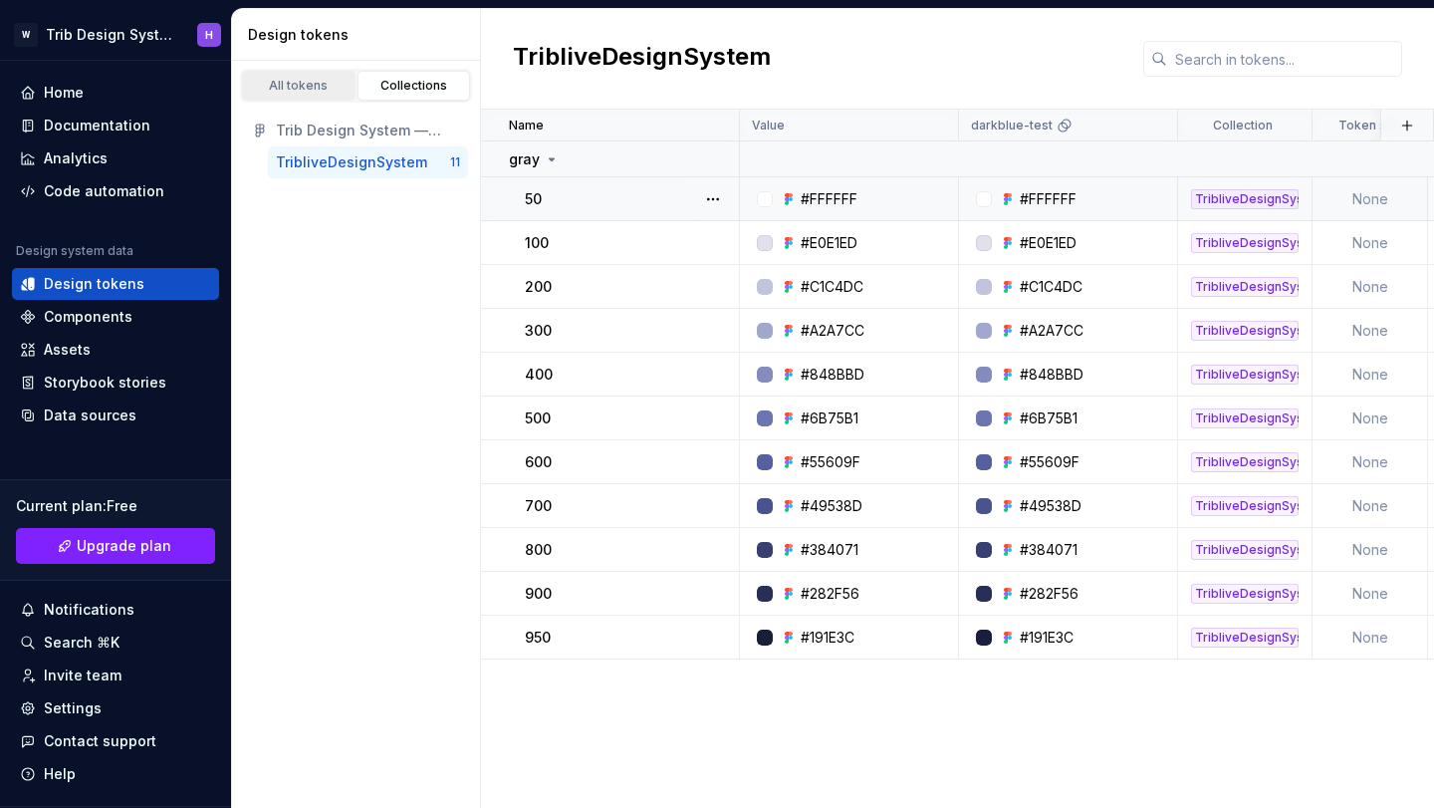
click at [316, 86] on div "All tokens" at bounding box center [299, 86] width 100 height 16
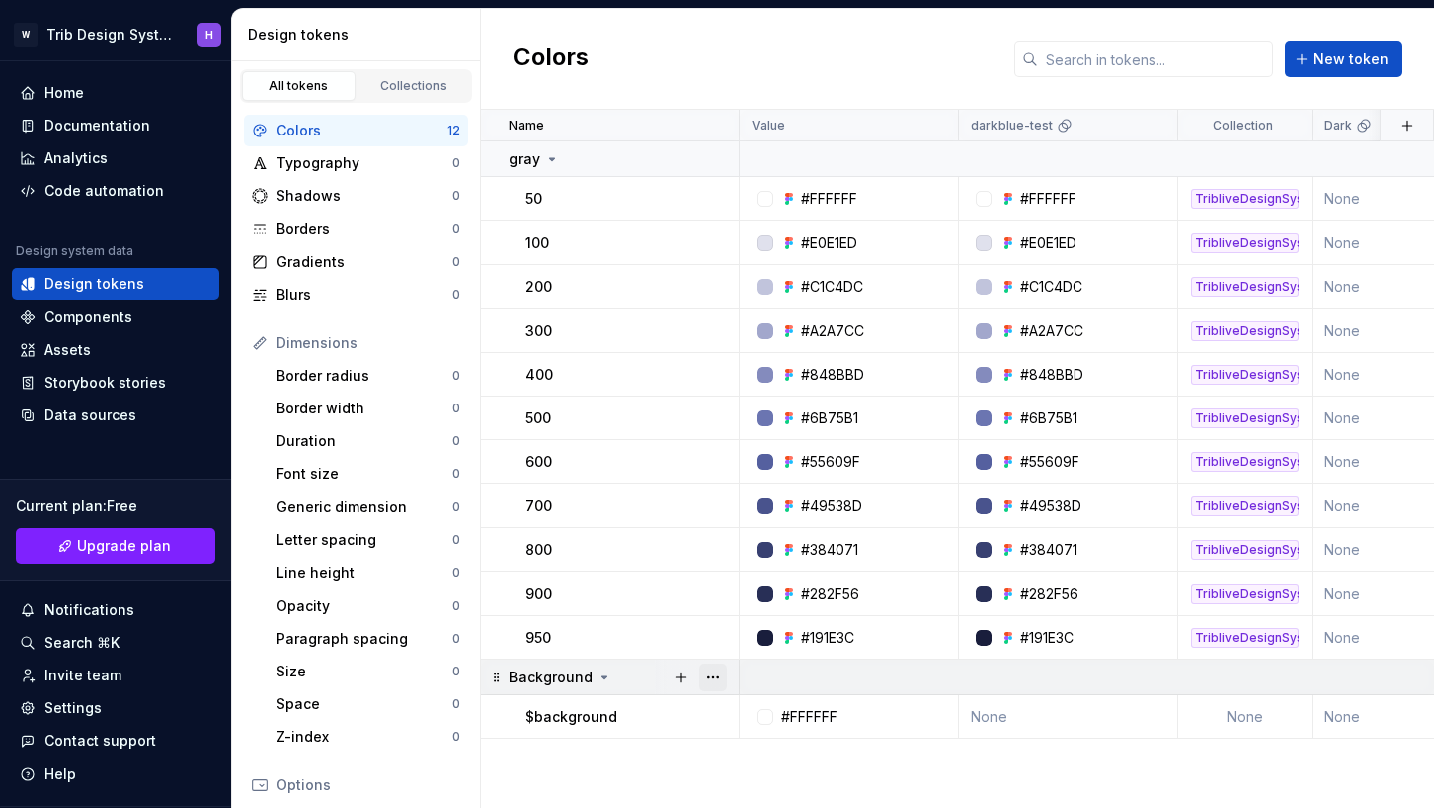
click at [703, 676] on button "button" at bounding box center [713, 677] width 28 height 28
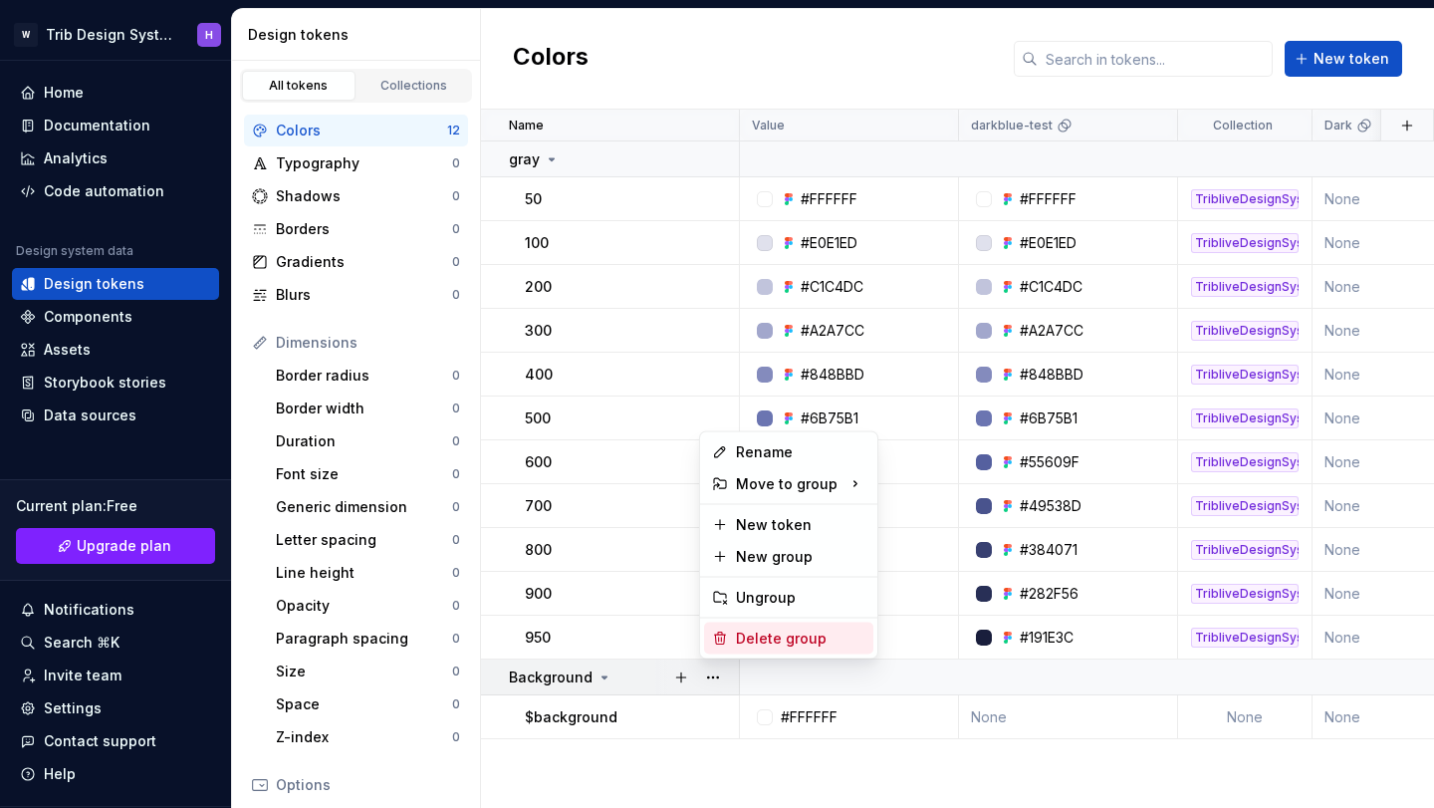
click at [755, 631] on div "Delete group" at bounding box center [800, 639] width 129 height 20
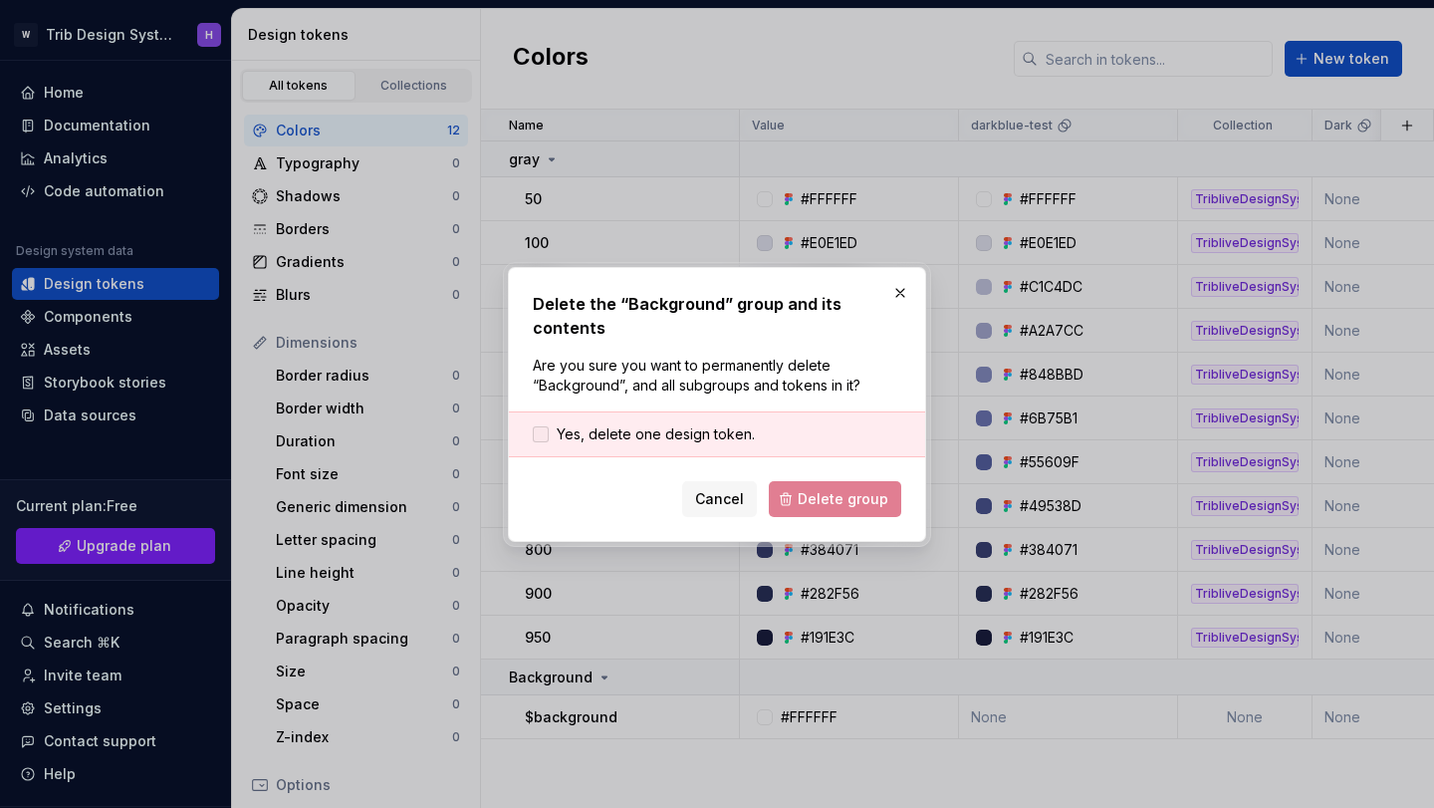
click at [671, 430] on span "Yes, delete one design token." at bounding box center [656, 434] width 198 height 20
click at [823, 502] on span "Delete group" at bounding box center [843, 499] width 91 height 20
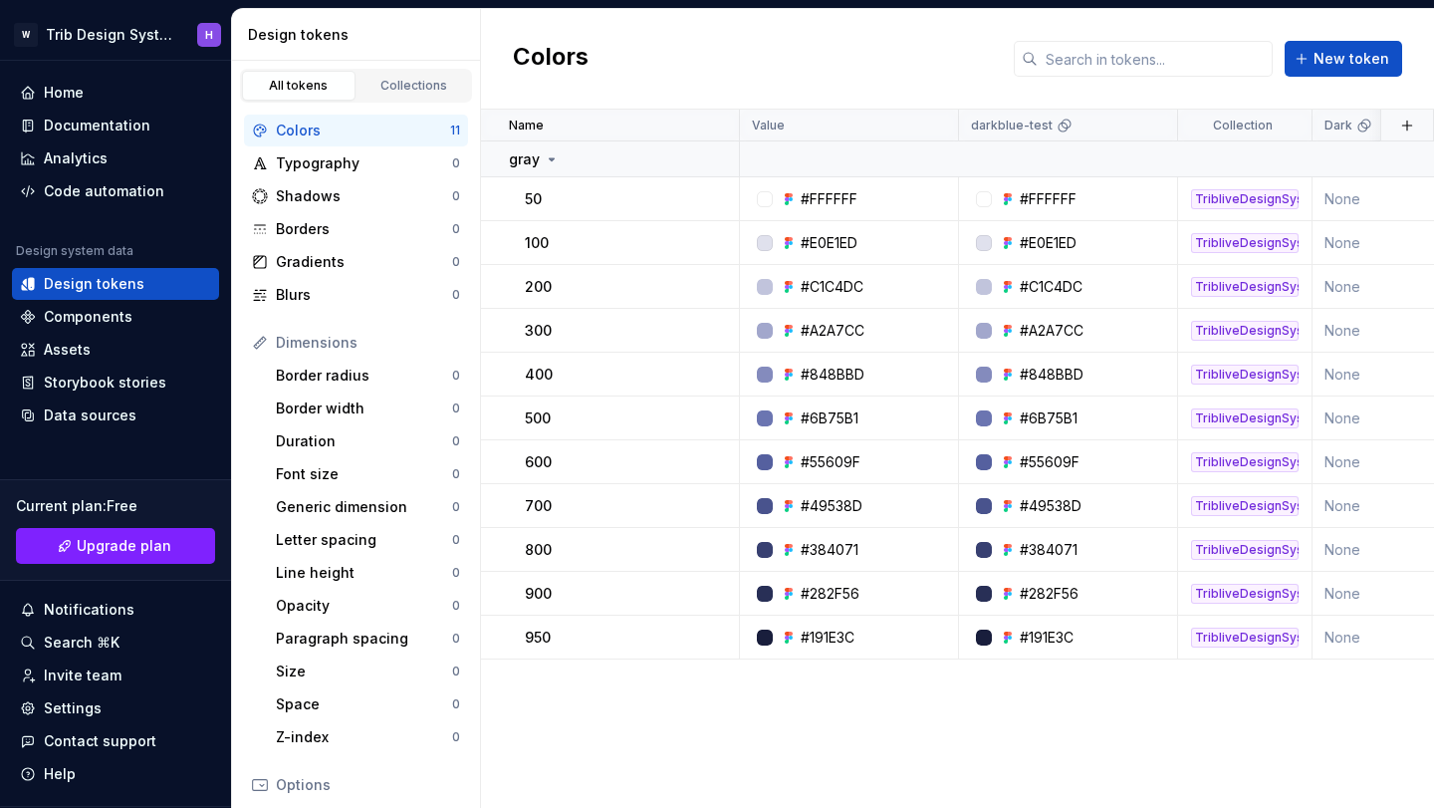
click at [648, 735] on div "Name Value darkblue-test Collection Dark Token set Description Last updated gra…" at bounding box center [957, 459] width 953 height 698
click at [72, 703] on div "Settings" at bounding box center [73, 708] width 58 height 20
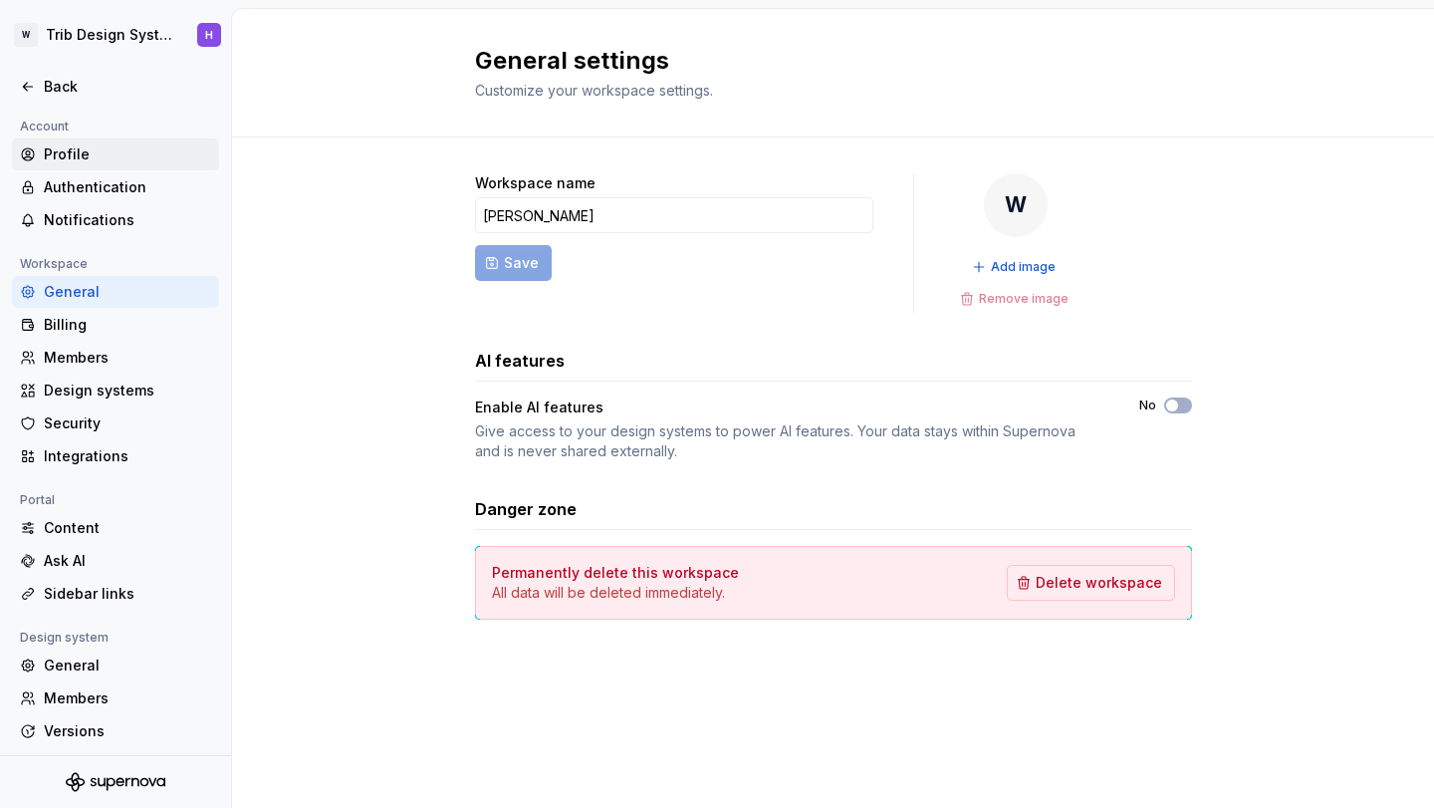
click at [132, 152] on div "Profile" at bounding box center [127, 154] width 167 height 20
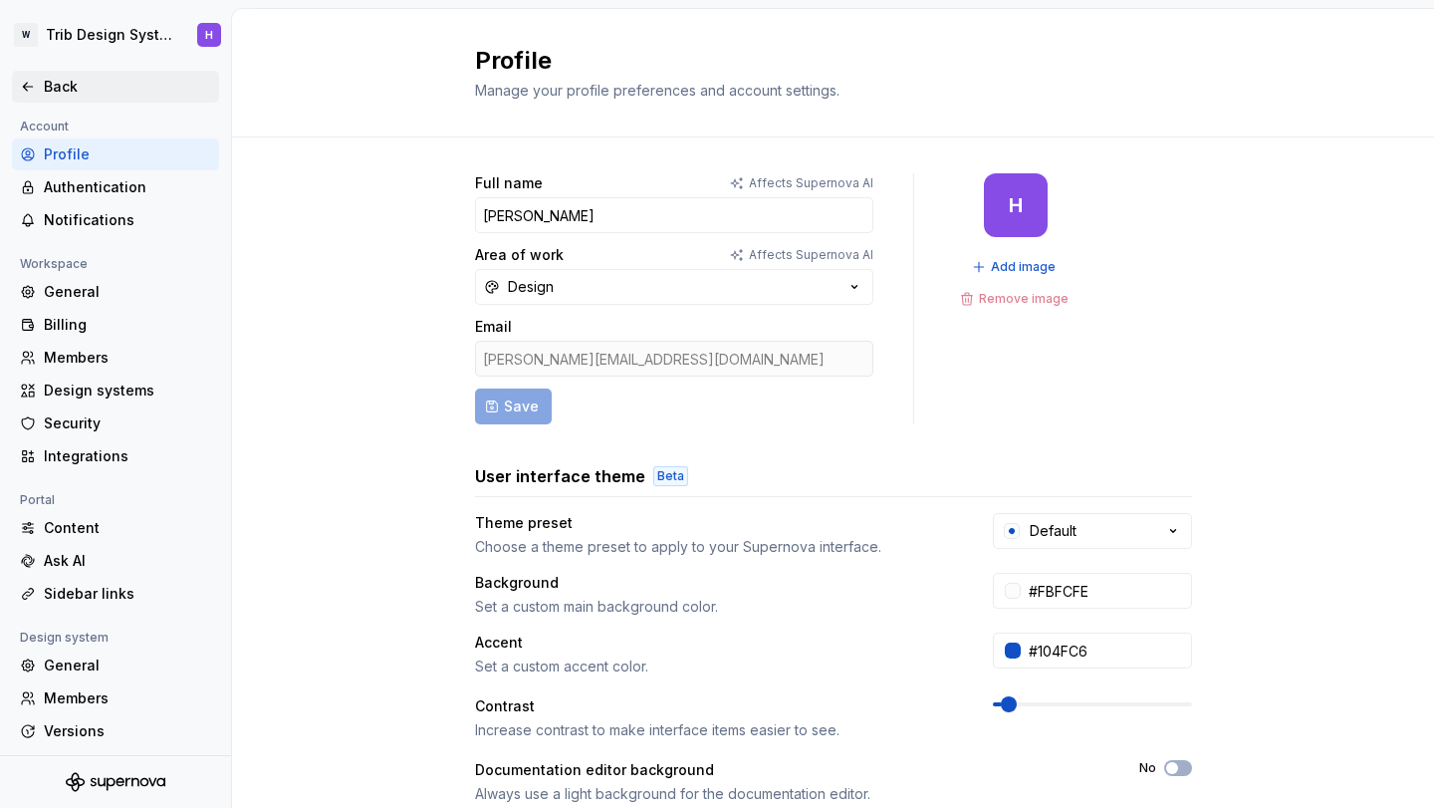
click at [38, 85] on div "Back" at bounding box center [115, 87] width 191 height 20
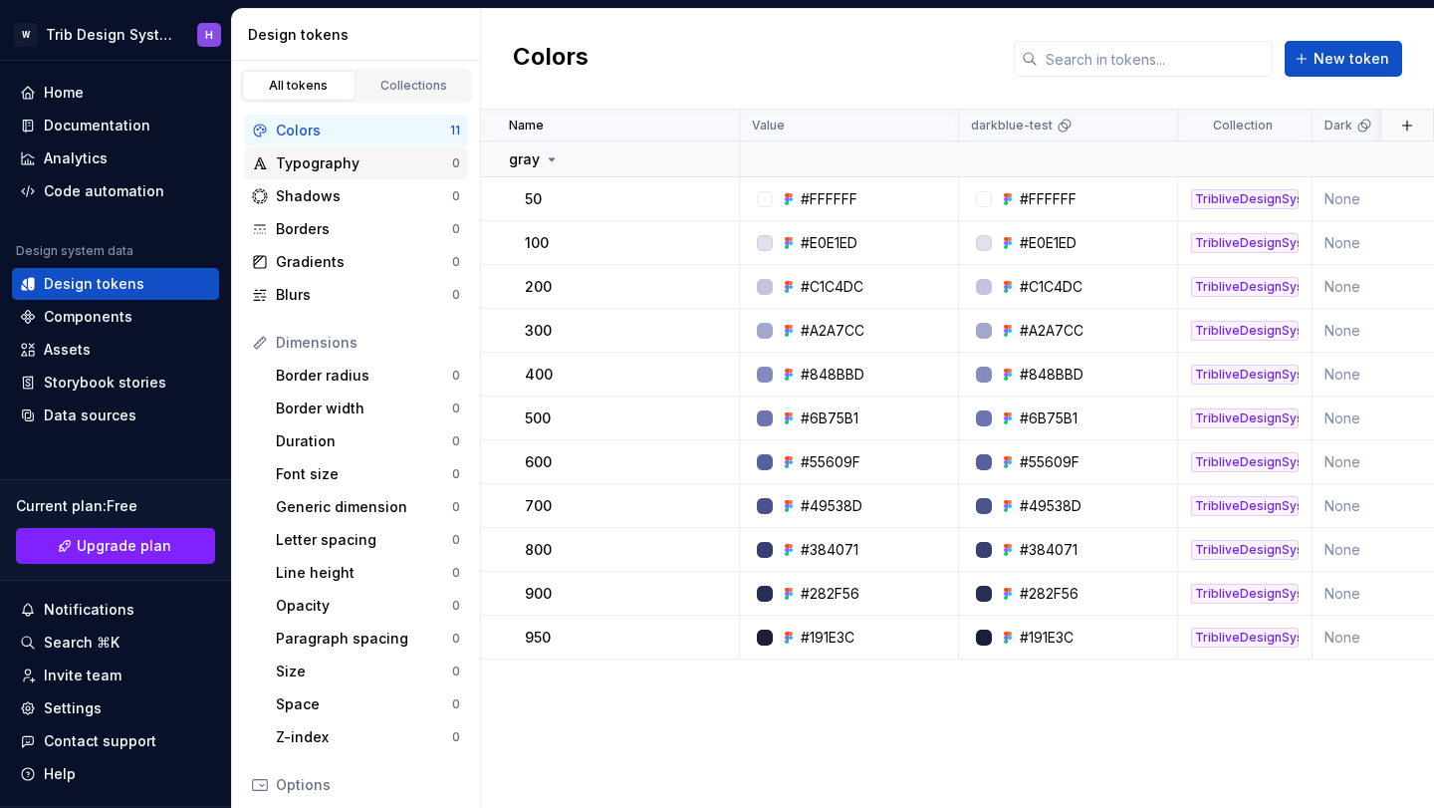
click at [324, 174] on div "Typography 0" at bounding box center [356, 163] width 224 height 32
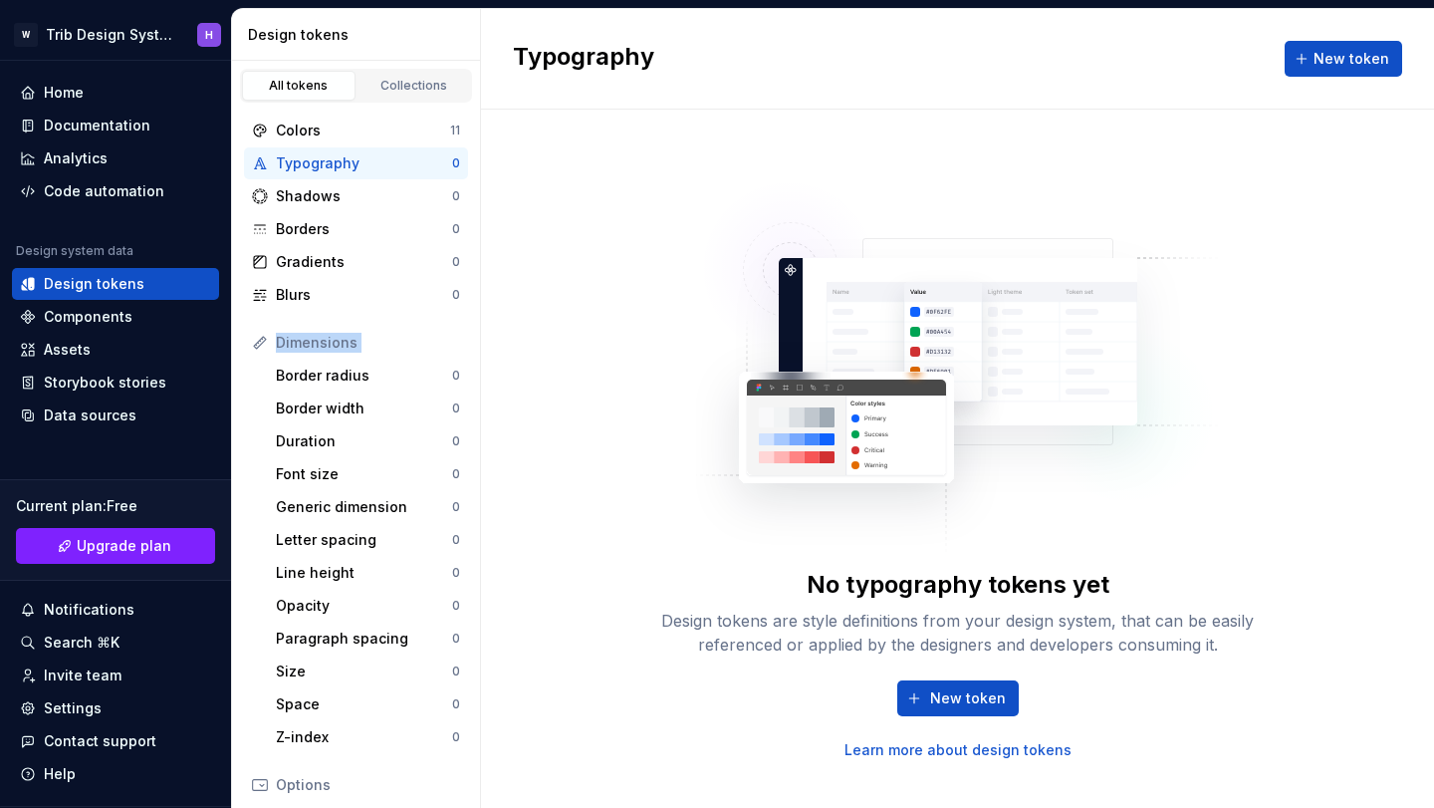
drag, startPoint x: 241, startPoint y: 120, endPoint x: 480, endPoint y: 436, distance: 396.8
click at [480, 436] on div "All tokens Collections Colors 11 Typography 0 Shadows 0 Borders 0 Gradients 0 B…" at bounding box center [356, 434] width 249 height 747
click at [243, 313] on div "Colors 11 Typography 0 Shadows 0 Borders 0 Gradients 0 Blurs 0 Dimensions Borde…" at bounding box center [356, 597] width 248 height 988
